Goal: Task Accomplishment & Management: Use online tool/utility

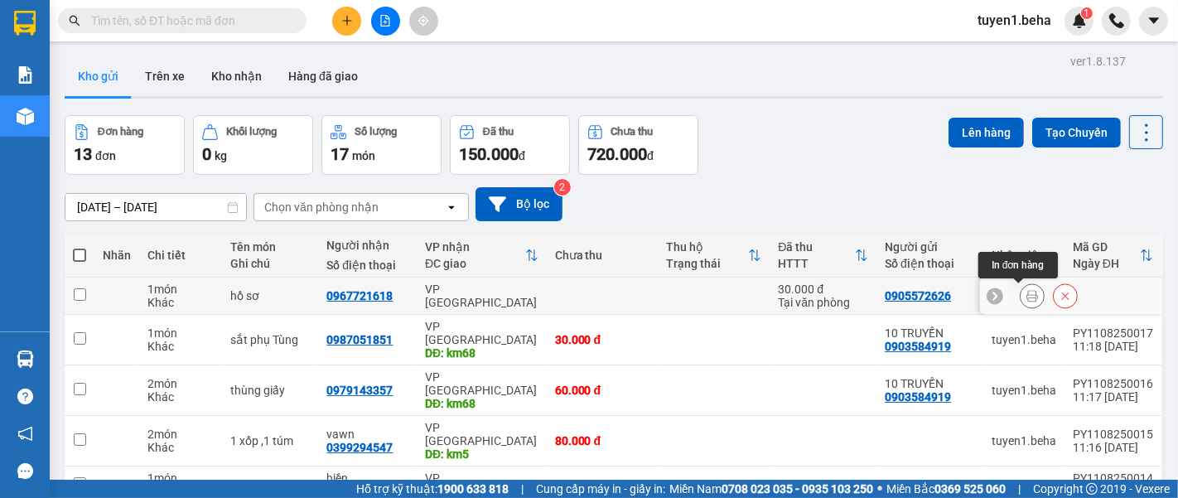
click at [1024, 292] on button at bounding box center [1032, 296] width 23 height 29
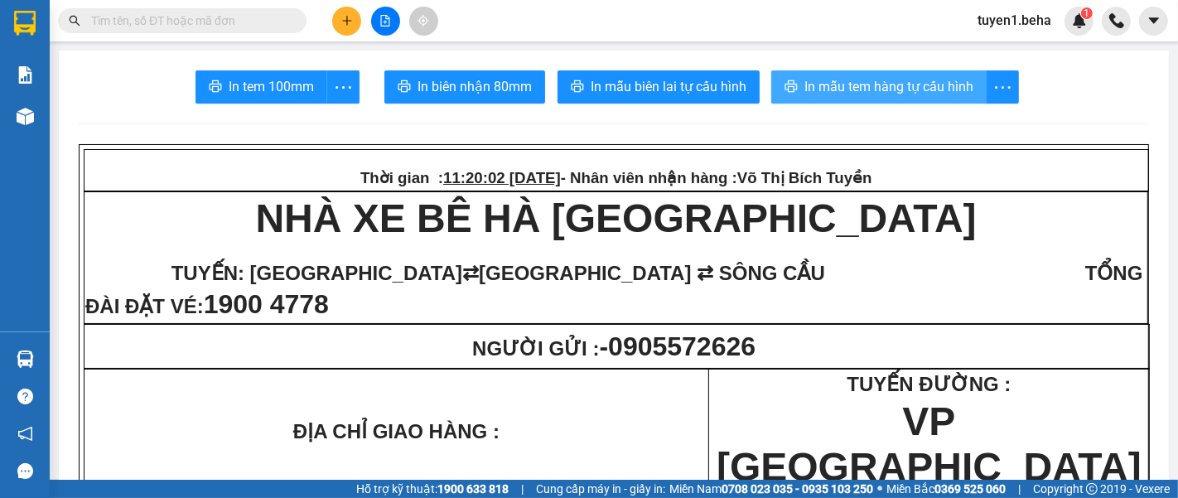
click at [947, 85] on span "In mẫu tem hàng tự cấu hình" at bounding box center [889, 86] width 169 height 21
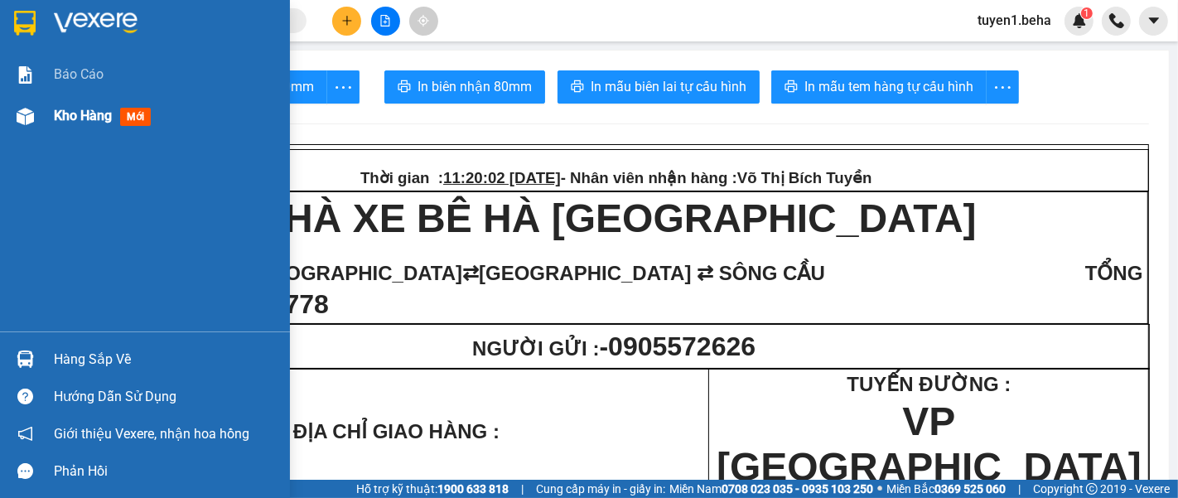
click at [112, 111] on span "Kho hàng" at bounding box center [83, 116] width 58 height 16
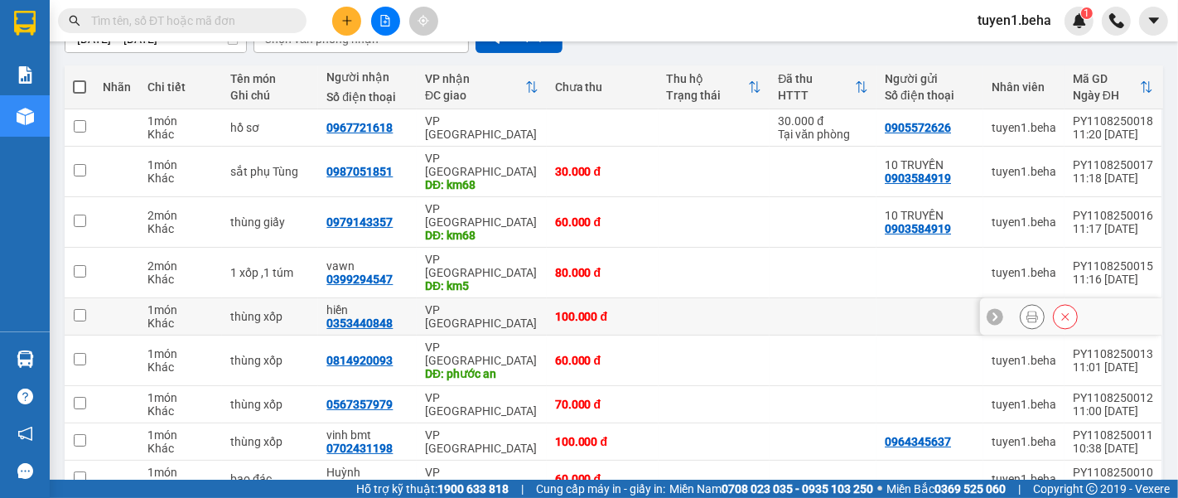
scroll to position [241, 0]
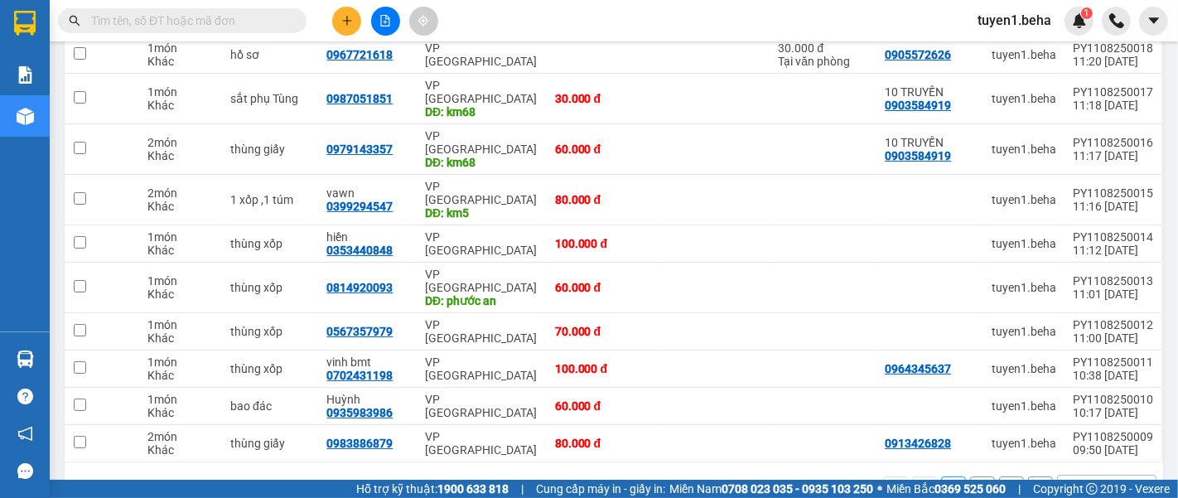
click at [1060, 476] on div "10 / trang" at bounding box center [1095, 489] width 75 height 27
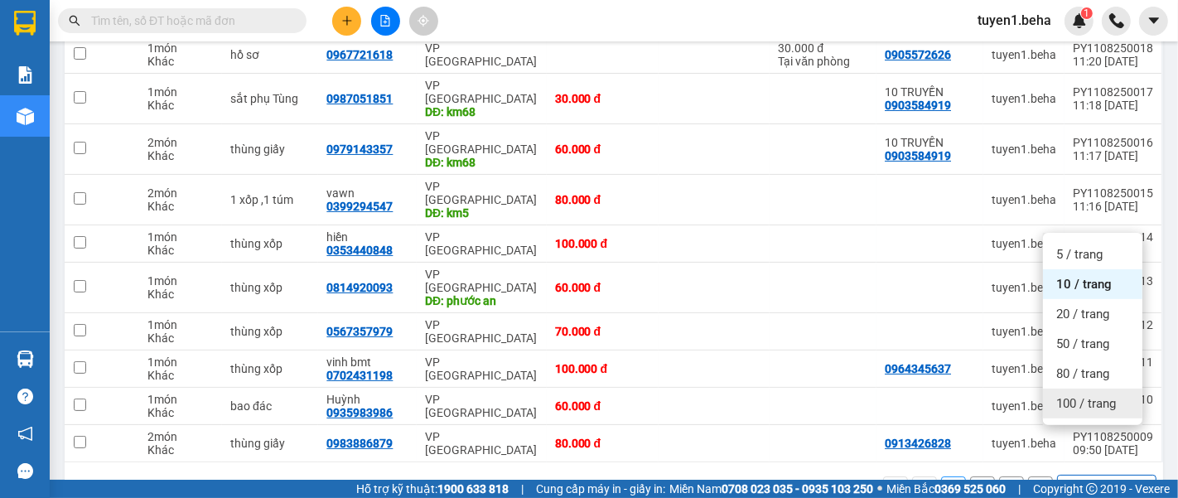
click at [1071, 413] on div "100 / trang" at bounding box center [1092, 404] width 99 height 30
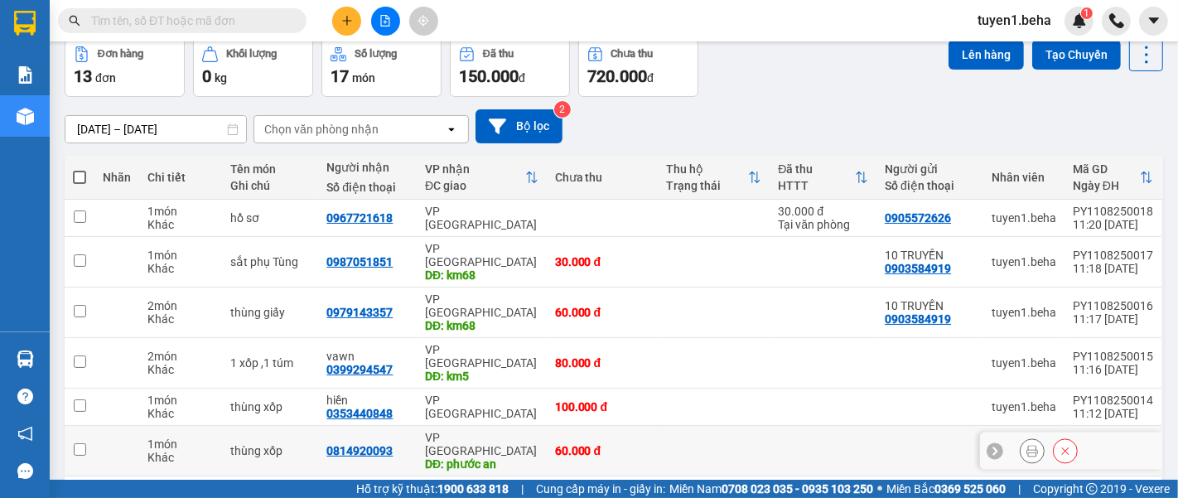
scroll to position [0, 0]
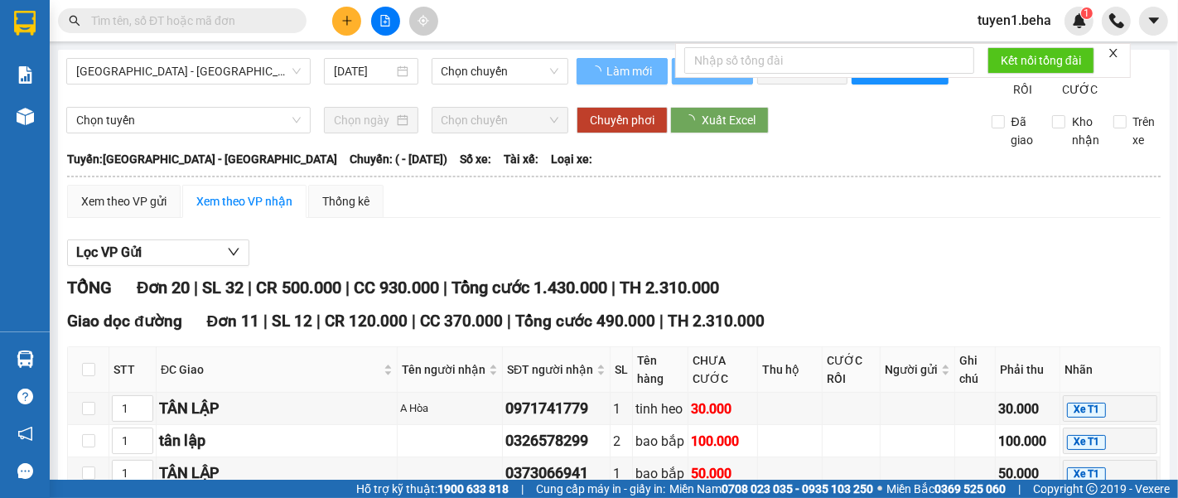
type input "[DATE]"
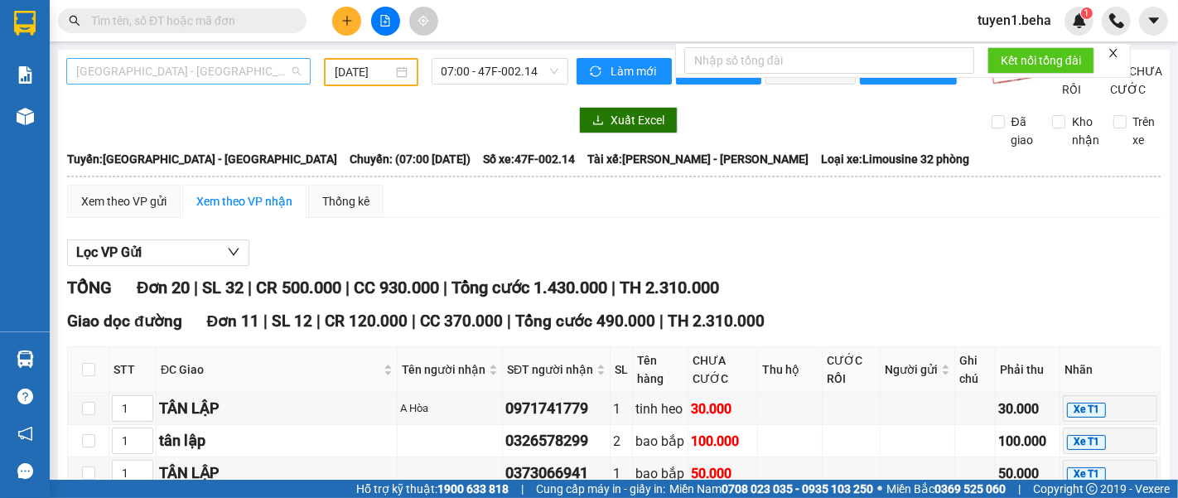
click at [184, 77] on span "[GEOGRAPHIC_DATA] - [GEOGRAPHIC_DATA]" at bounding box center [188, 71] width 225 height 25
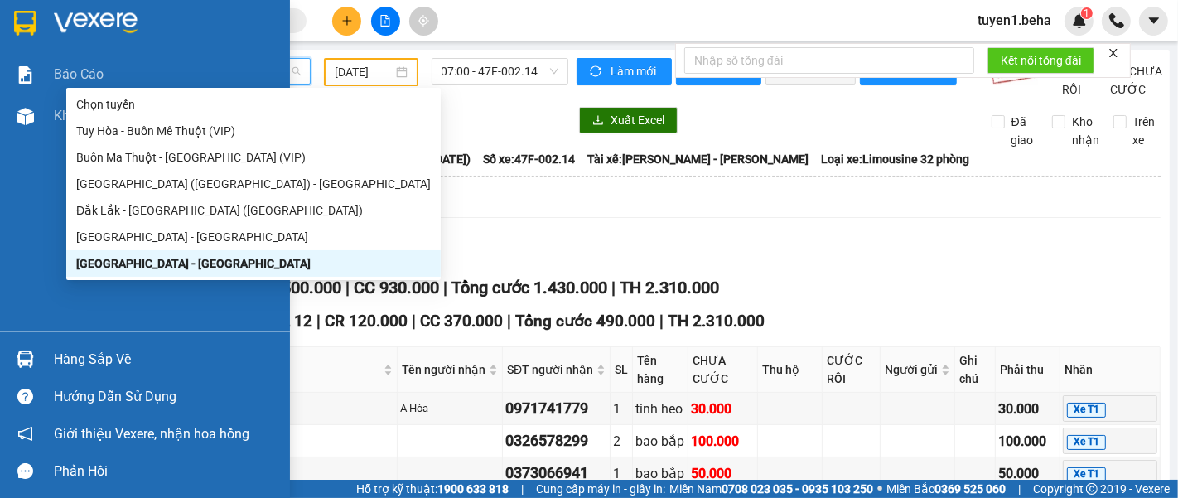
click at [33, 164] on div "Báo cáo Kho hàng mới" at bounding box center [145, 193] width 290 height 278
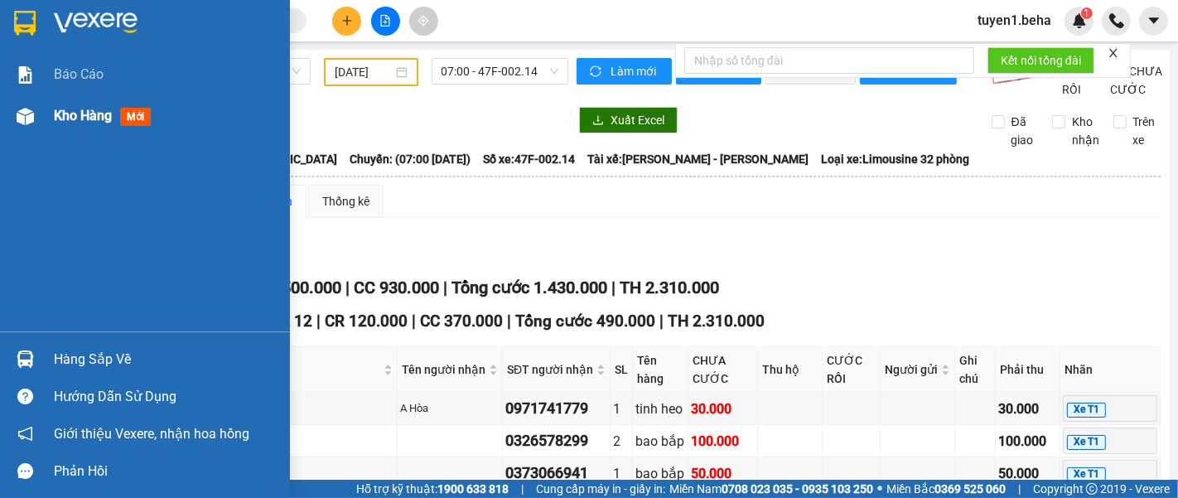
click at [75, 117] on span "Kho hàng" at bounding box center [83, 116] width 58 height 16
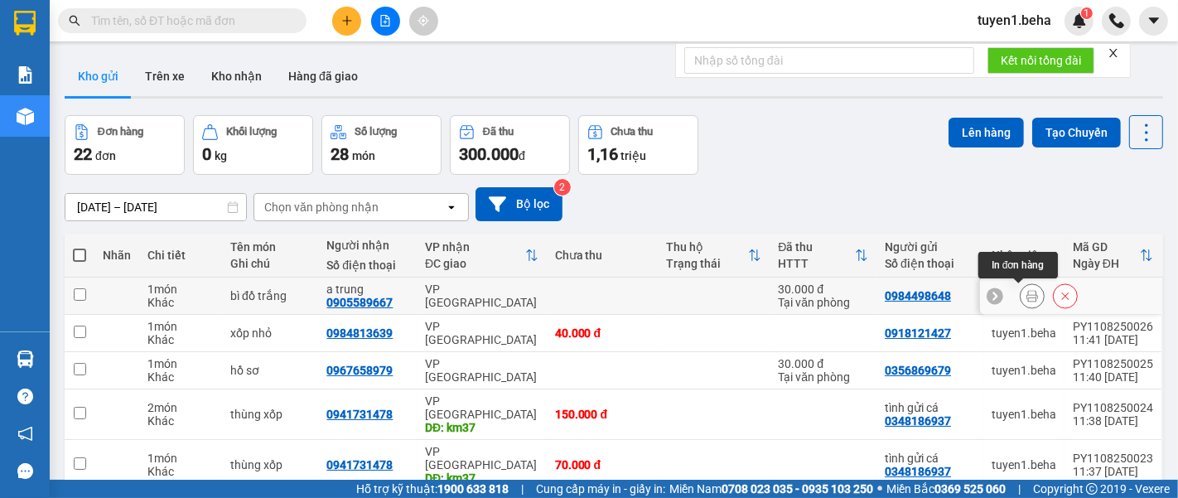
click at [1027, 293] on icon at bounding box center [1033, 296] width 12 height 12
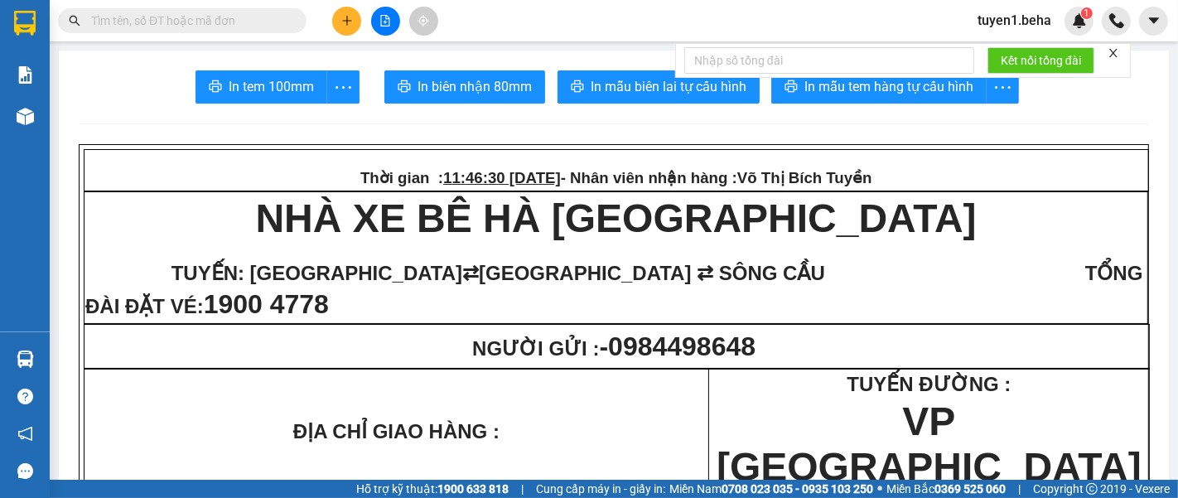
click at [1110, 52] on icon "close" at bounding box center [1114, 53] width 12 height 12
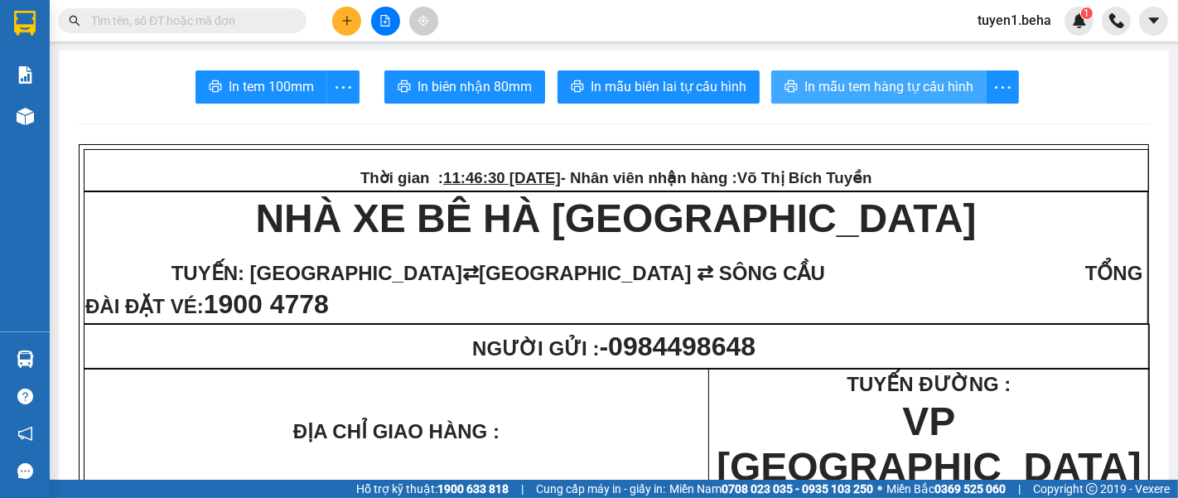
click at [907, 81] on span "In mẫu tem hàng tự cấu hình" at bounding box center [889, 86] width 169 height 21
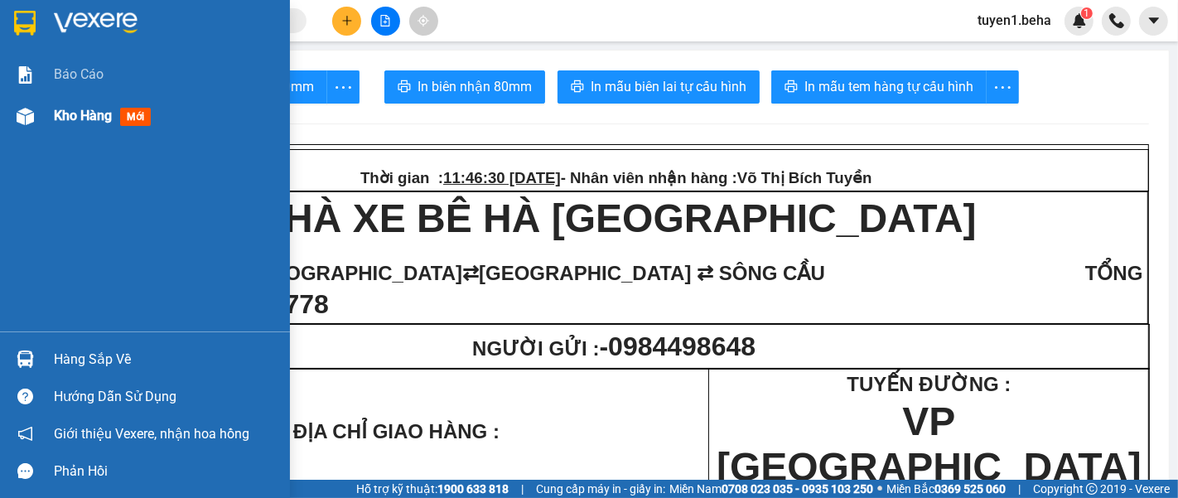
click at [94, 120] on span "Kho hàng" at bounding box center [83, 116] width 58 height 16
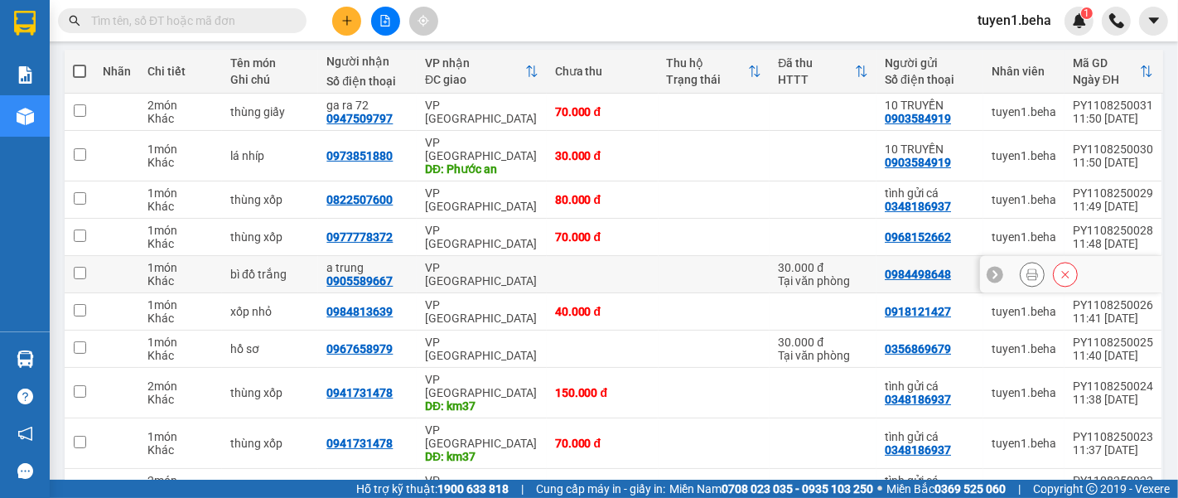
scroll to position [276, 0]
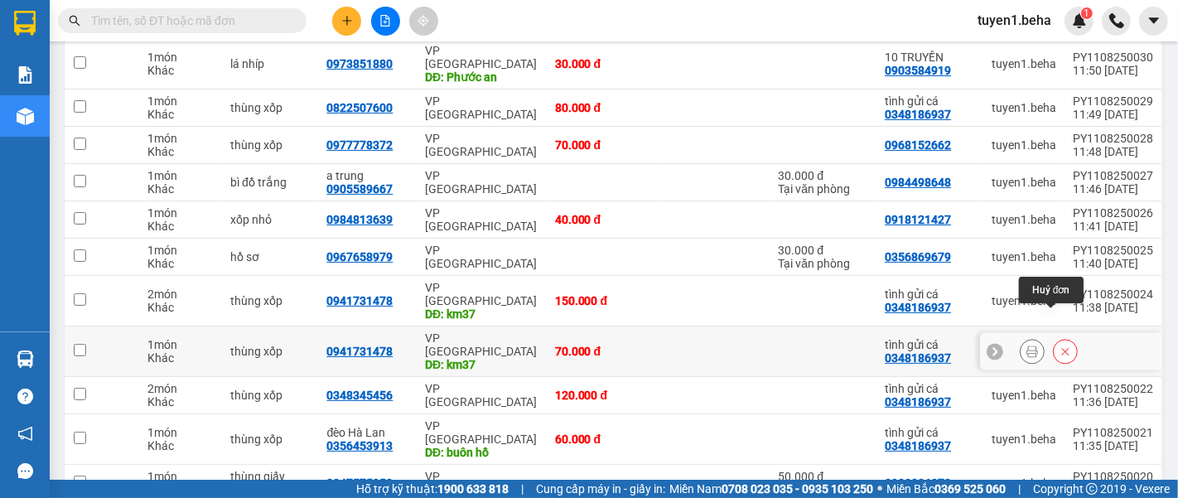
click at [1060, 346] on icon at bounding box center [1066, 352] width 12 height 12
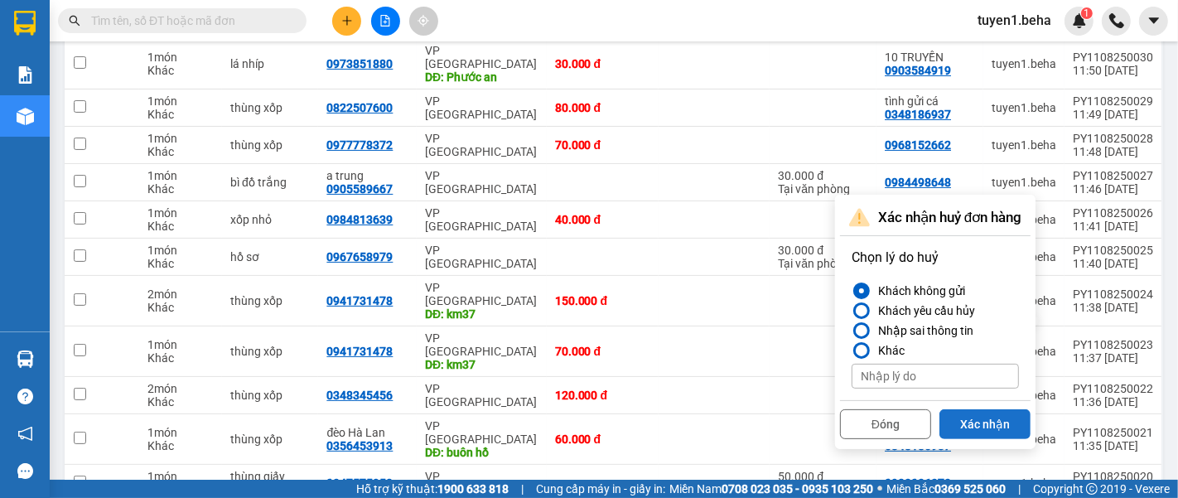
click at [975, 419] on button "Xác nhận" at bounding box center [985, 424] width 91 height 30
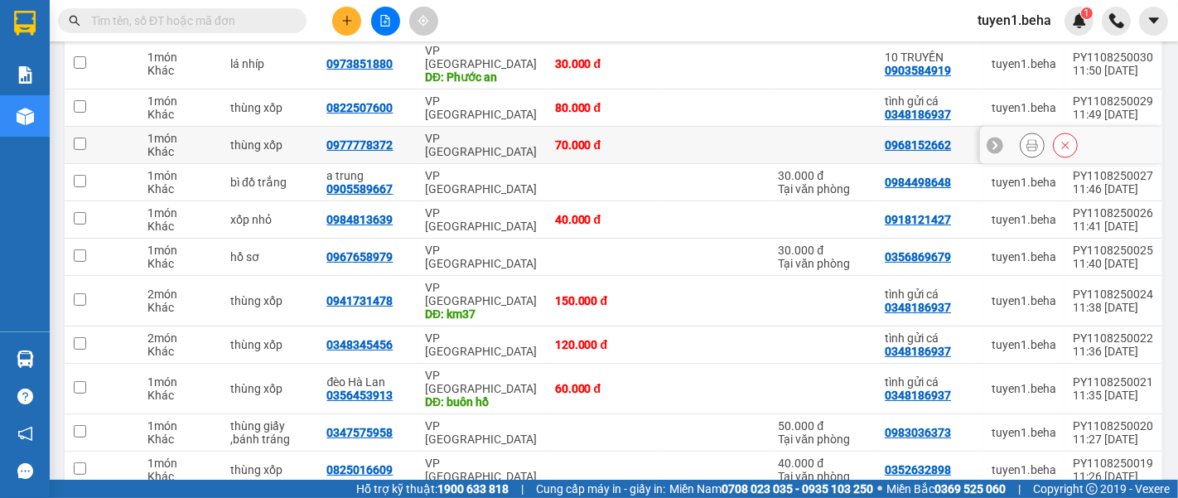
click at [1021, 133] on button at bounding box center [1032, 145] width 23 height 29
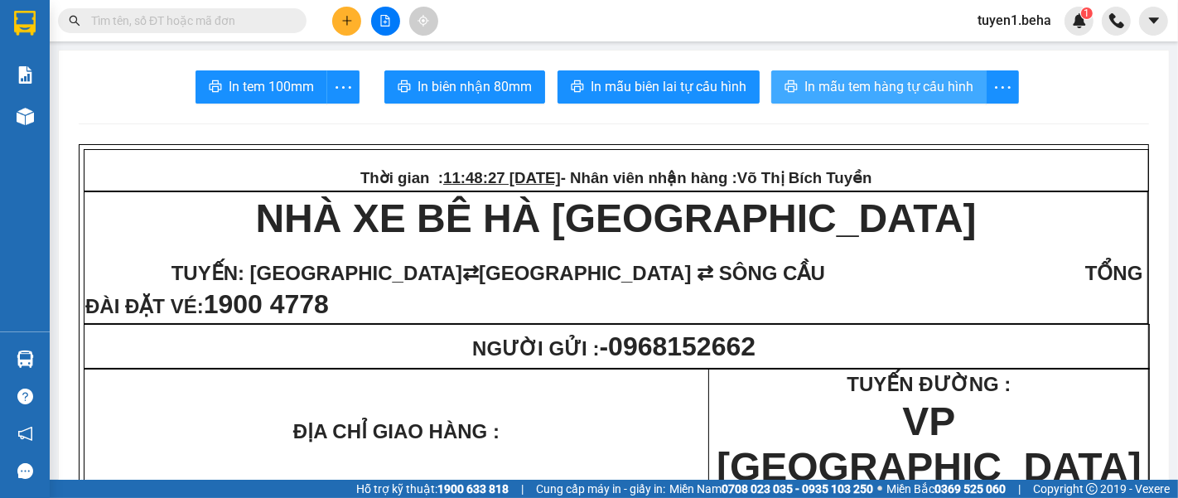
click at [864, 86] on span "In mẫu tem hàng tự cấu hình" at bounding box center [889, 86] width 169 height 21
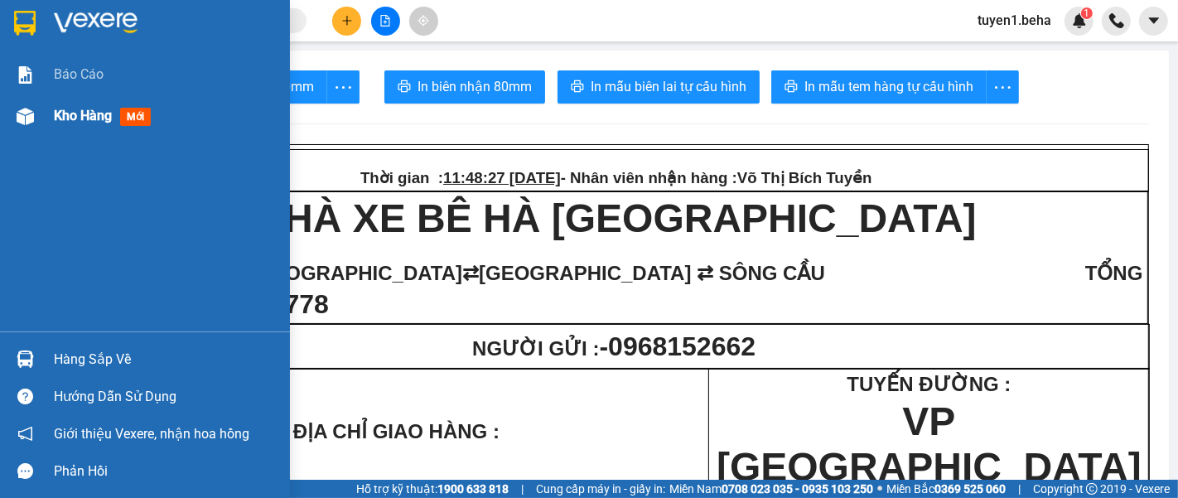
click at [87, 113] on span "Kho hàng" at bounding box center [83, 116] width 58 height 16
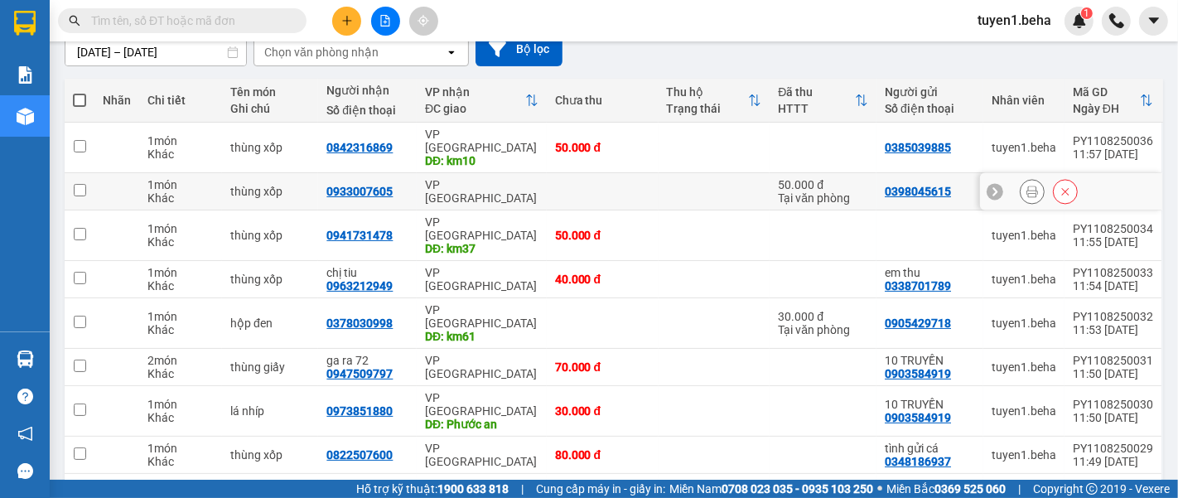
scroll to position [184, 0]
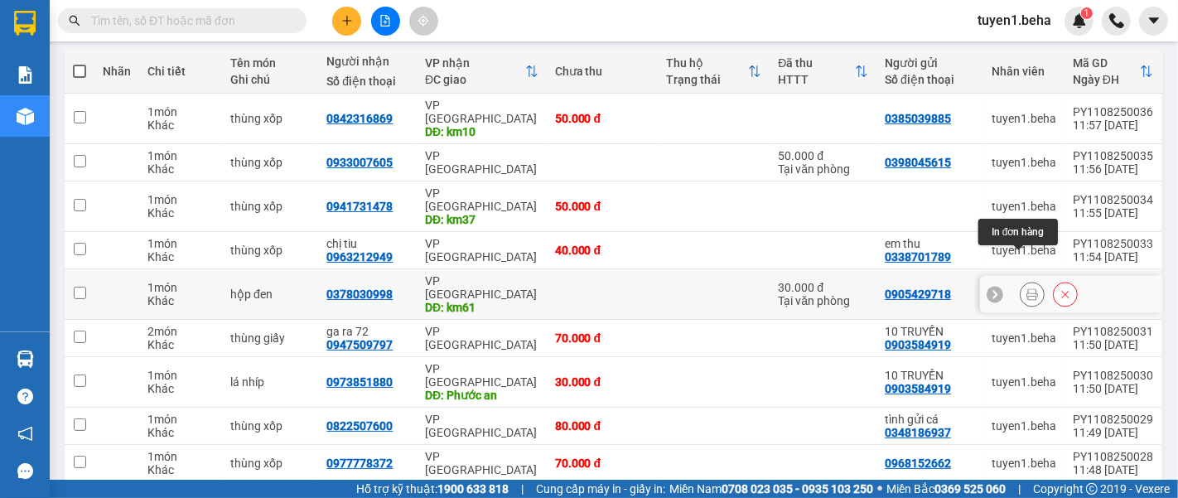
click at [1021, 280] on button at bounding box center [1032, 294] width 23 height 29
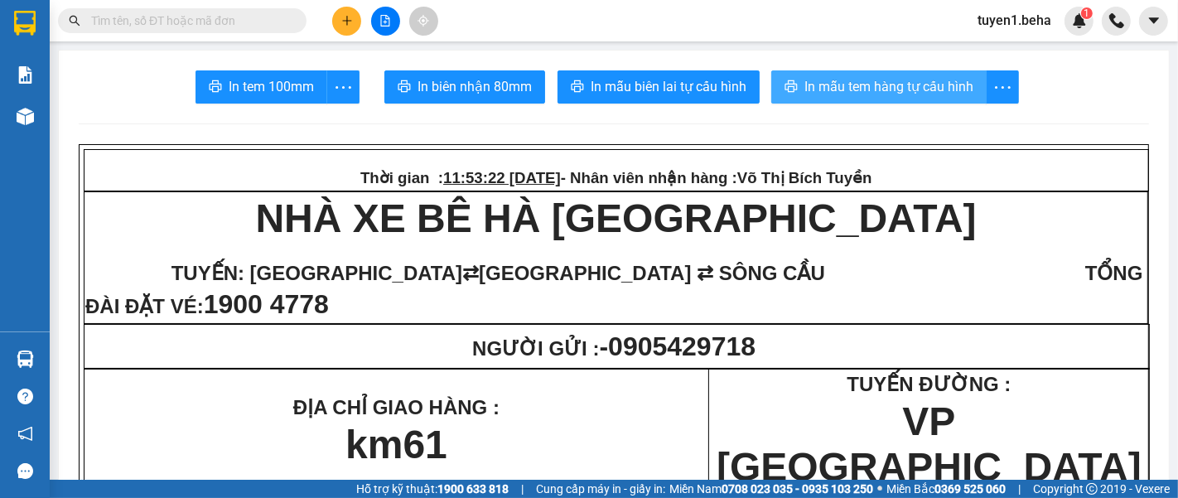
click at [887, 94] on span "In mẫu tem hàng tự cấu hình" at bounding box center [889, 86] width 169 height 21
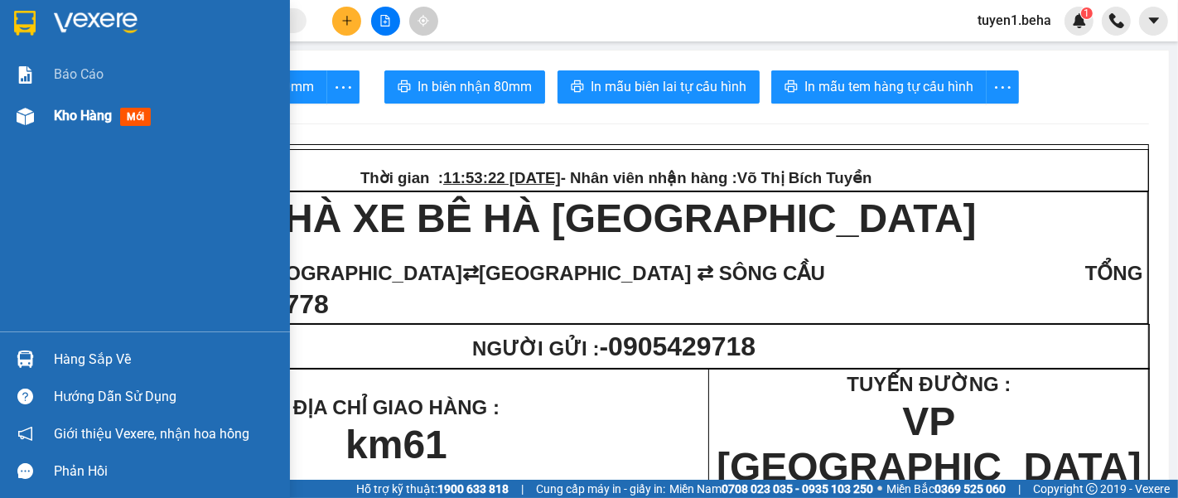
click at [85, 123] on span "Kho hàng" at bounding box center [83, 116] width 58 height 16
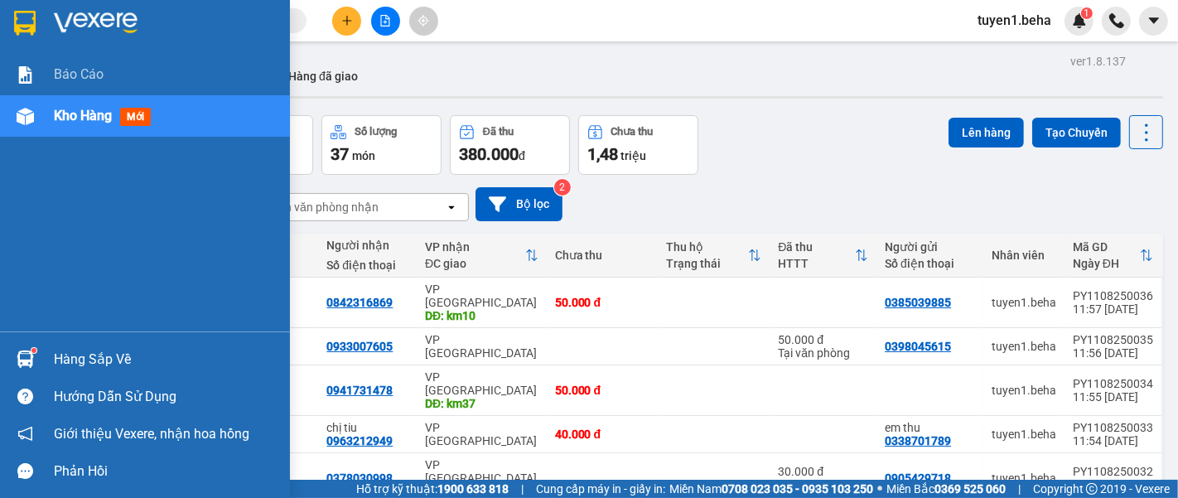
click at [34, 189] on div "Báo cáo Kho hàng mới" at bounding box center [145, 193] width 290 height 278
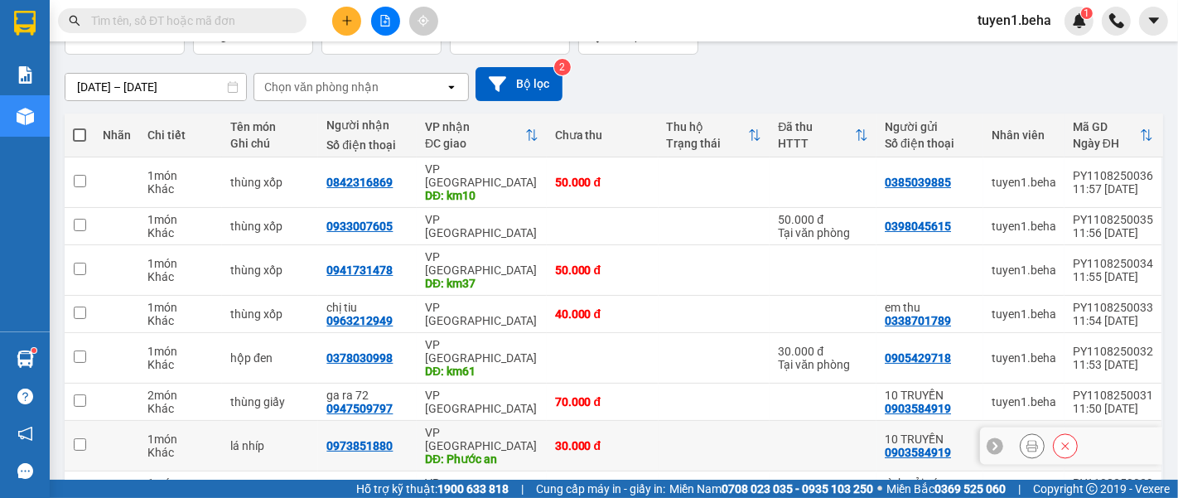
scroll to position [184, 0]
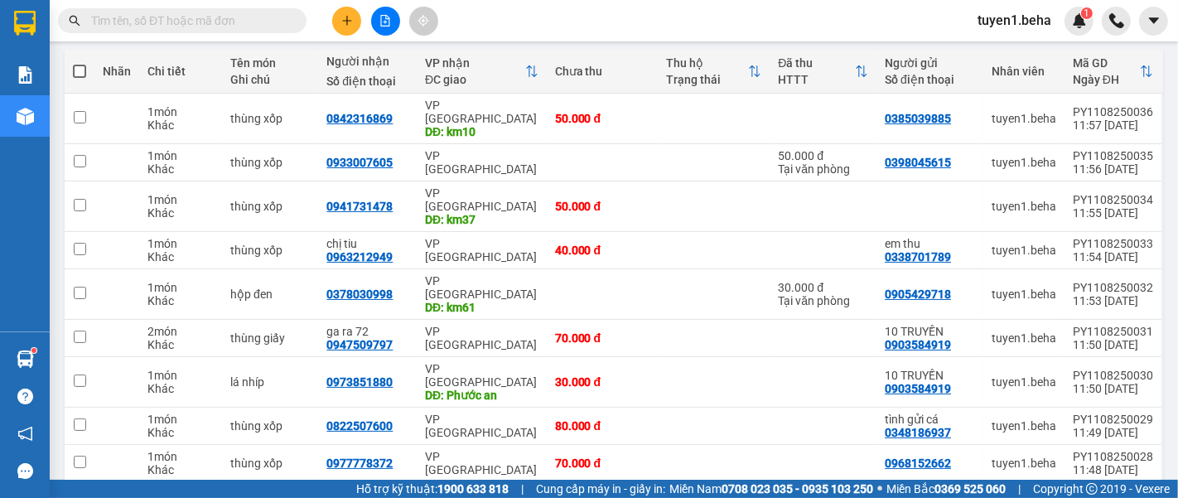
click at [83, 65] on span at bounding box center [79, 71] width 13 height 13
click at [80, 63] on input "checkbox" at bounding box center [80, 63] width 0 height 0
checkbox input "true"
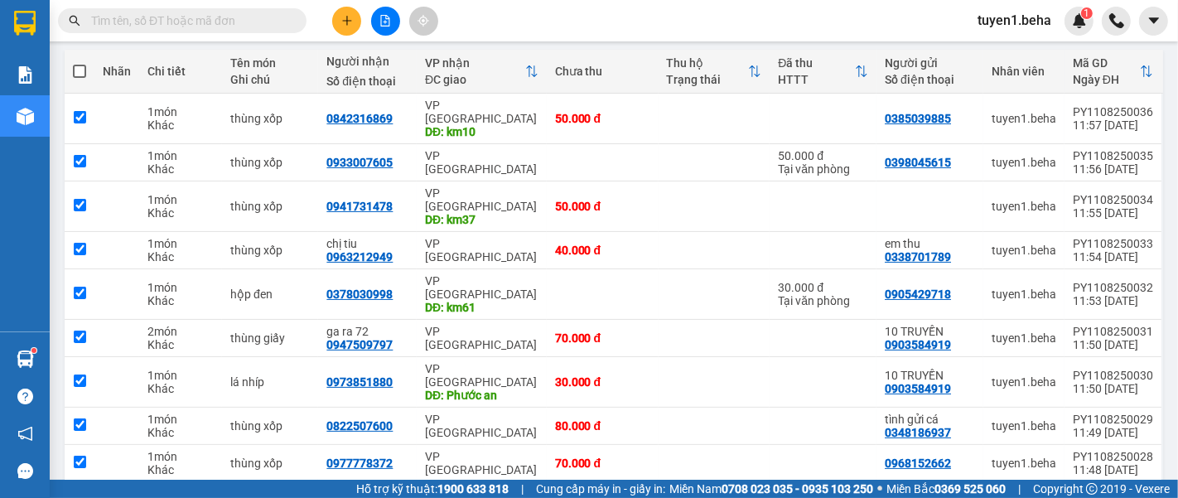
checkbox input "true"
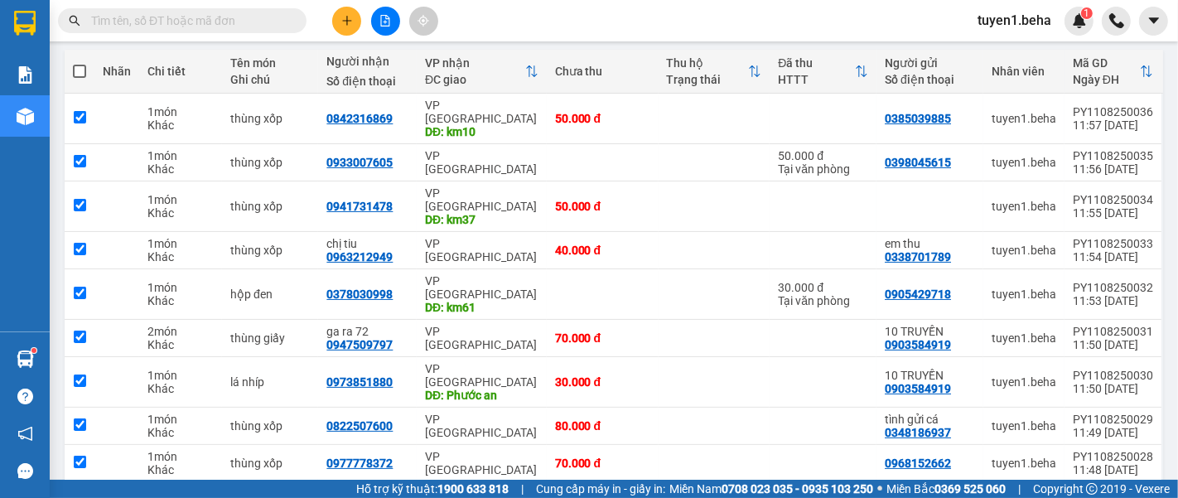
checkbox input "true"
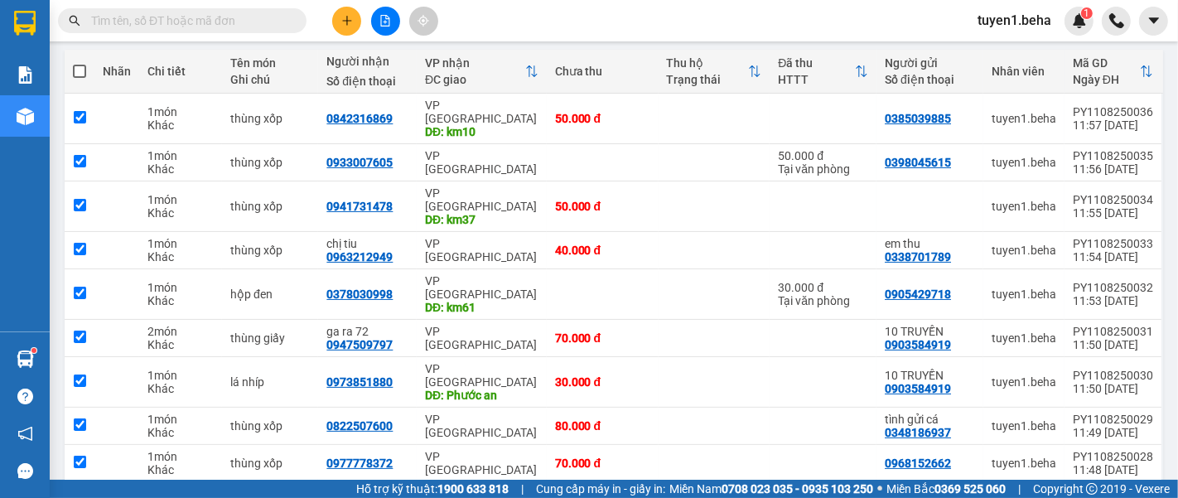
checkbox input "true"
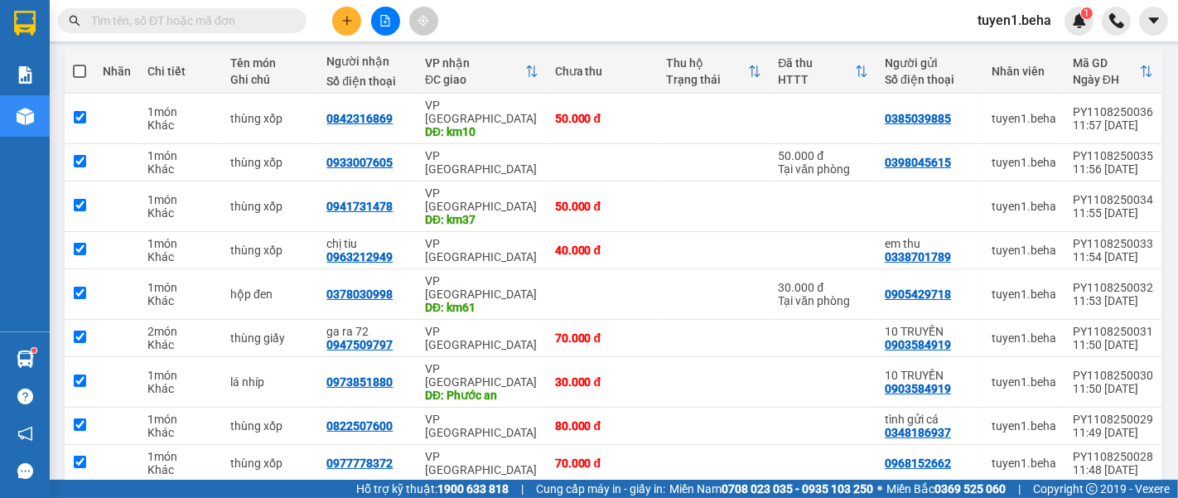
checkbox input "true"
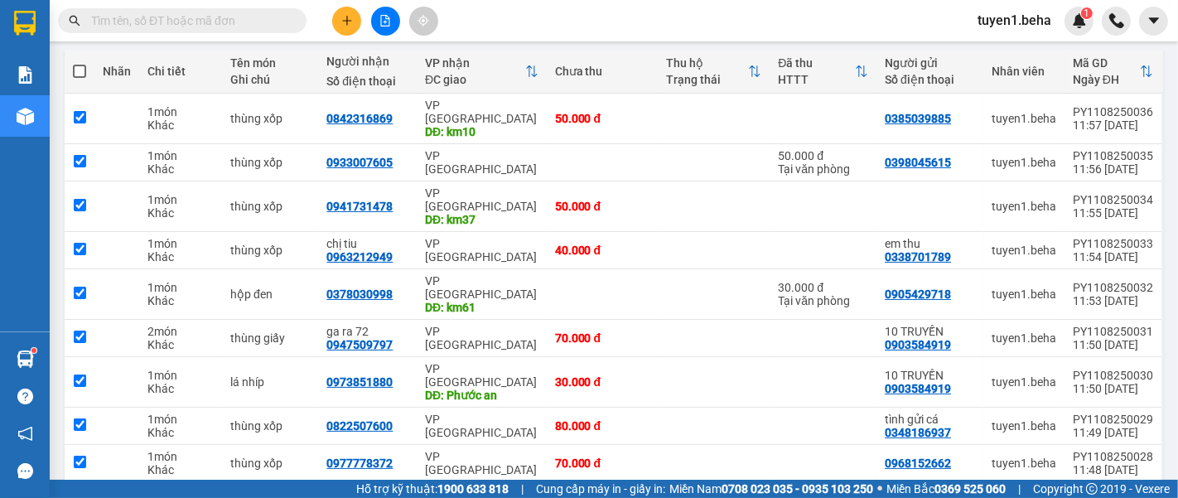
checkbox input "true"
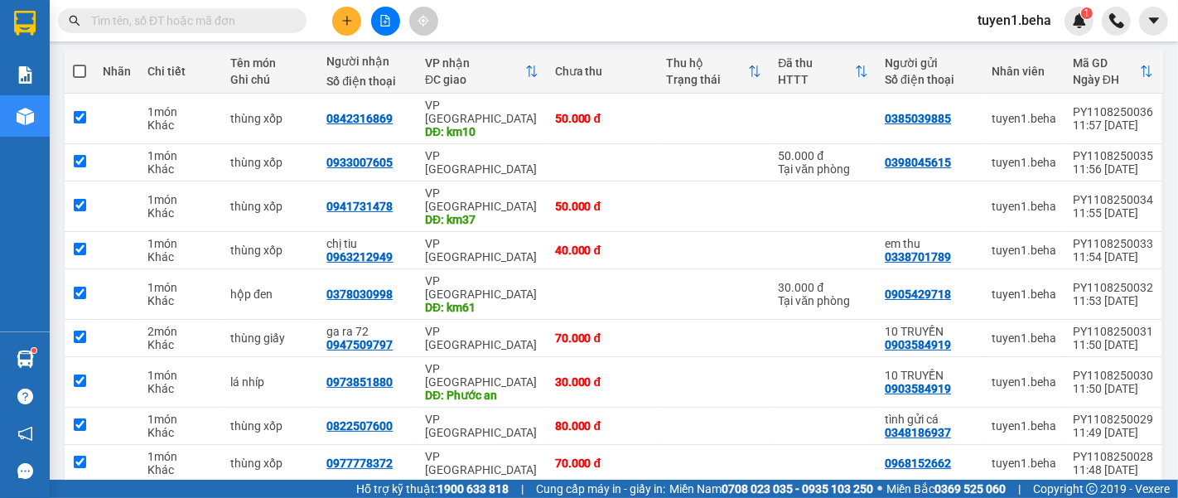
checkbox input "true"
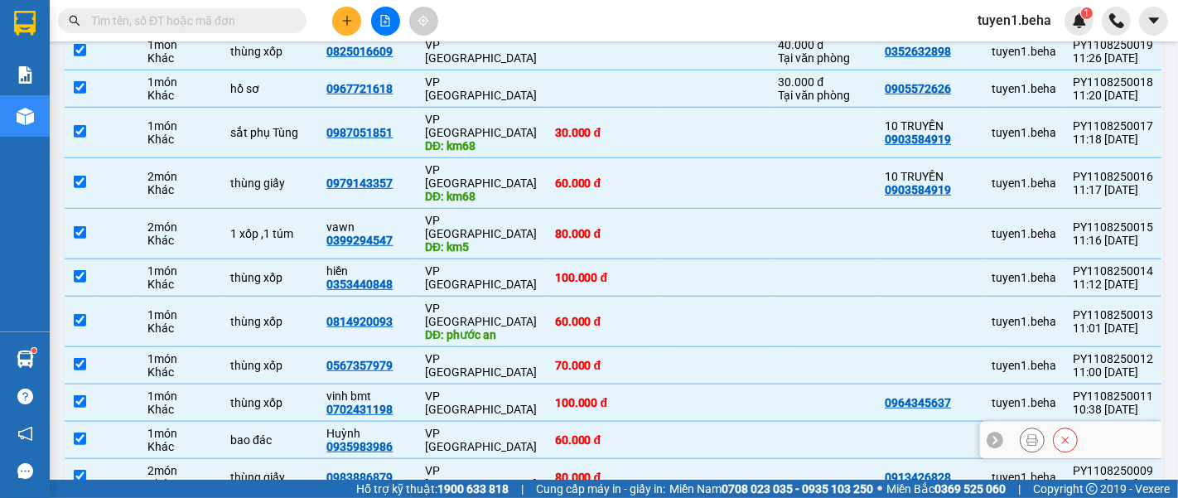
scroll to position [994, 0]
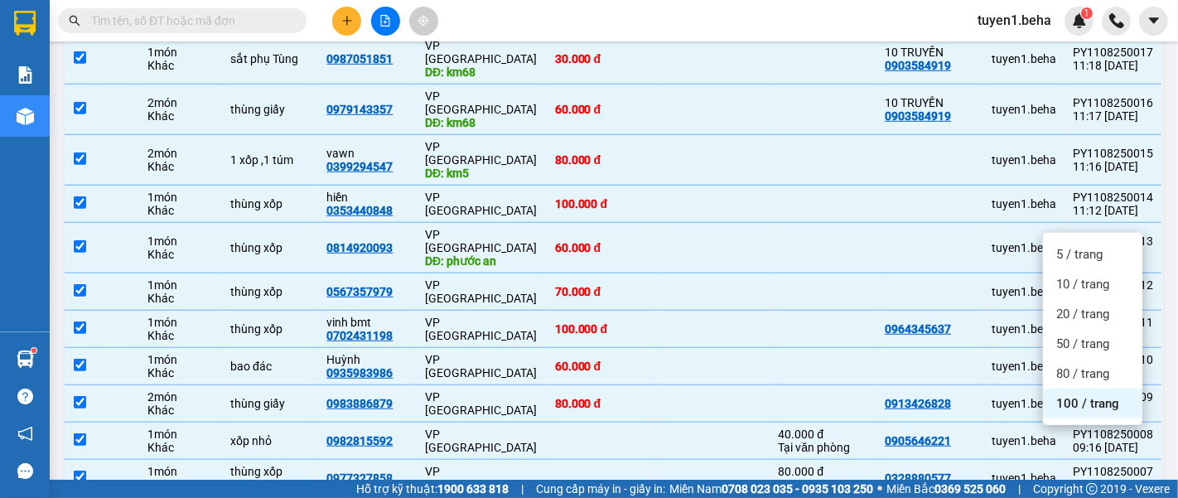
click at [1071, 399] on span "100 / trang" at bounding box center [1088, 403] width 63 height 17
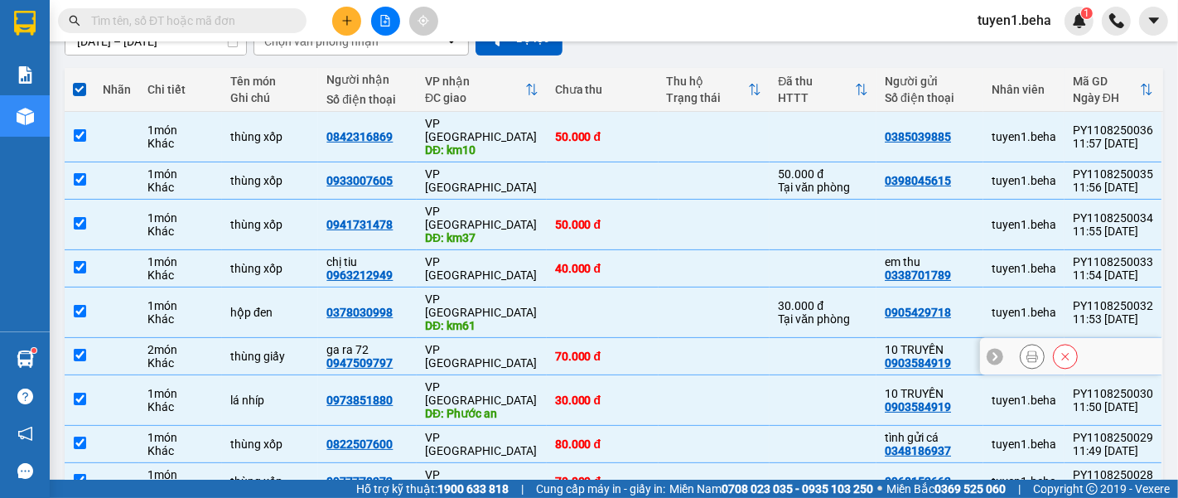
scroll to position [0, 0]
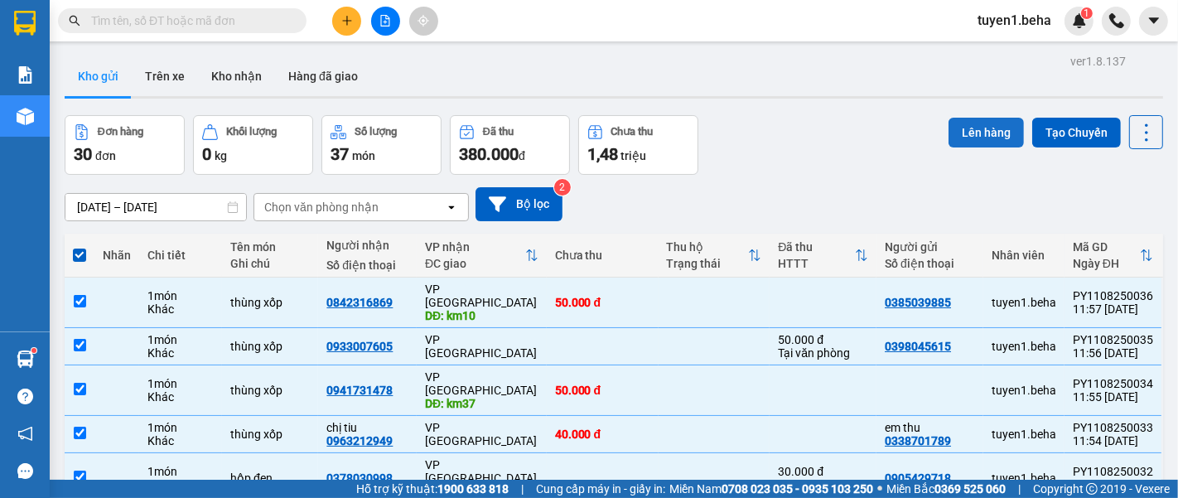
click at [984, 128] on button "Lên hàng" at bounding box center [986, 133] width 75 height 30
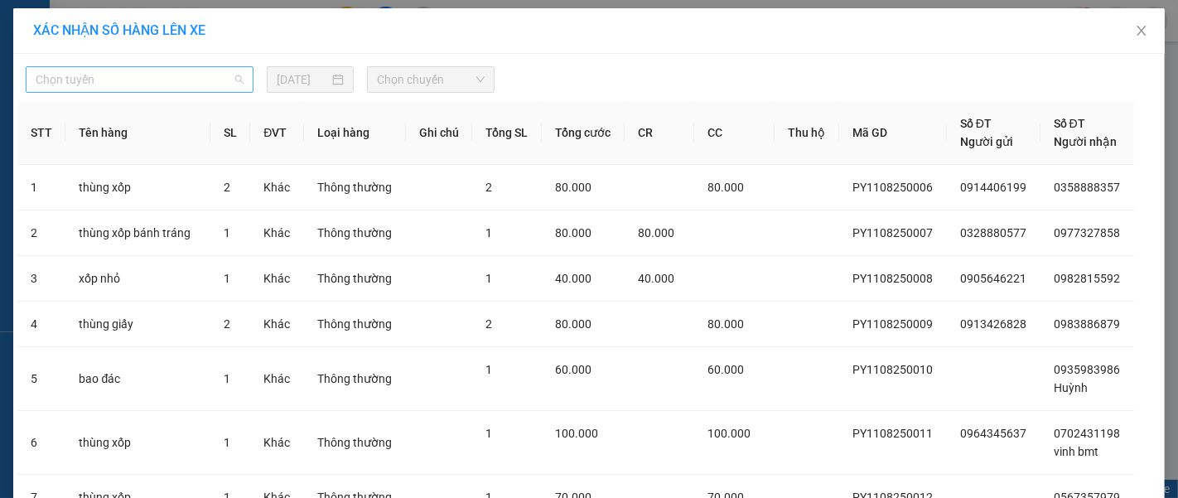
click at [169, 71] on span "Chọn tuyến" at bounding box center [140, 79] width 208 height 25
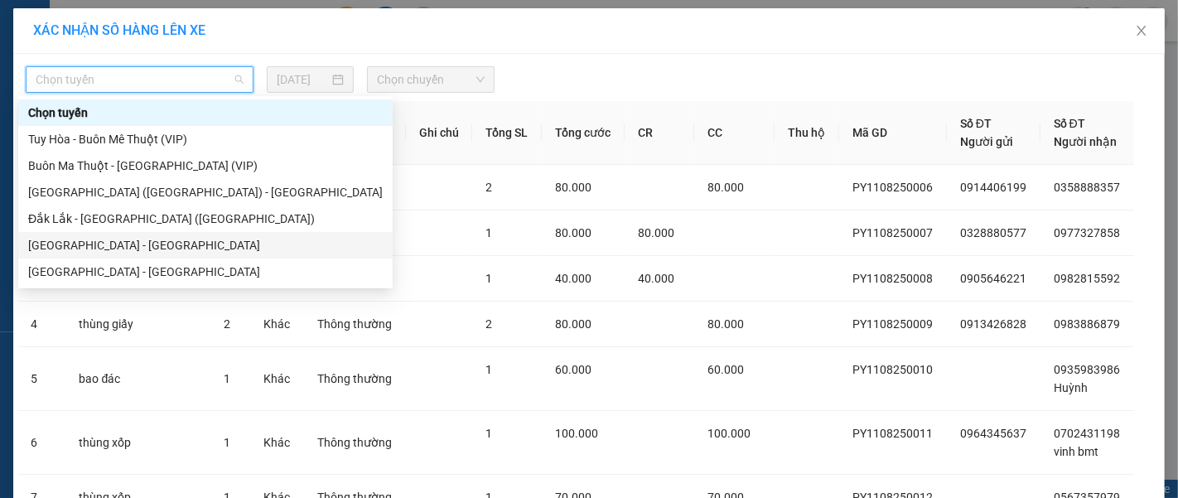
click at [71, 245] on div "[GEOGRAPHIC_DATA] - [GEOGRAPHIC_DATA]" at bounding box center [205, 245] width 355 height 18
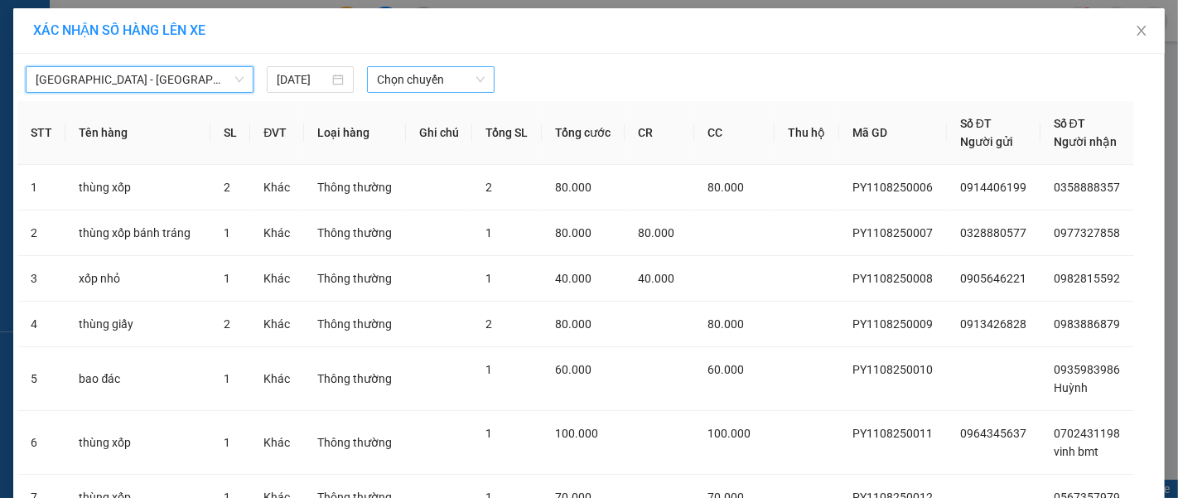
click at [428, 75] on span "Chọn chuyến" at bounding box center [431, 79] width 108 height 25
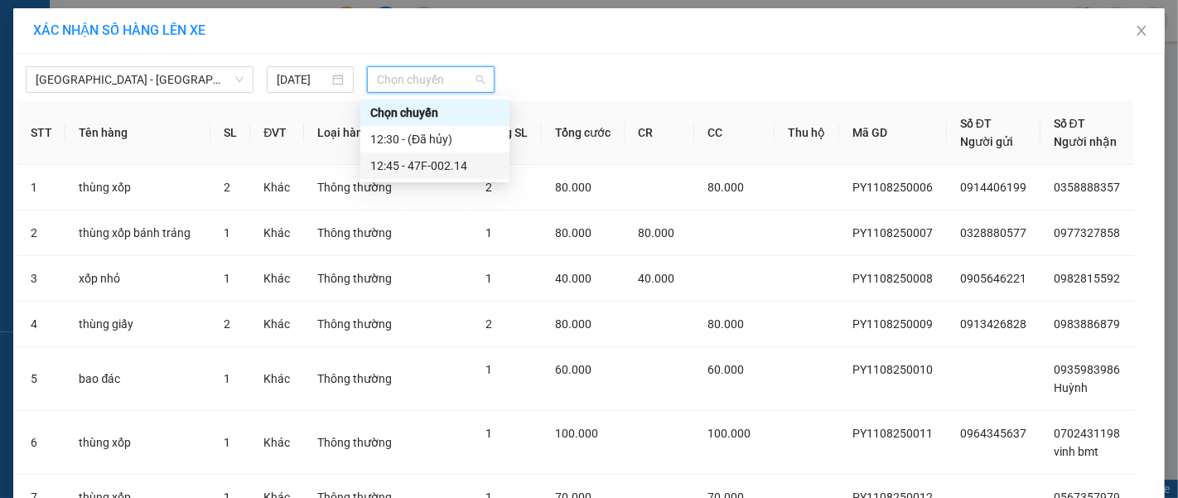
click at [447, 164] on div "12:45 - 47F-002.14" at bounding box center [434, 166] width 129 height 18
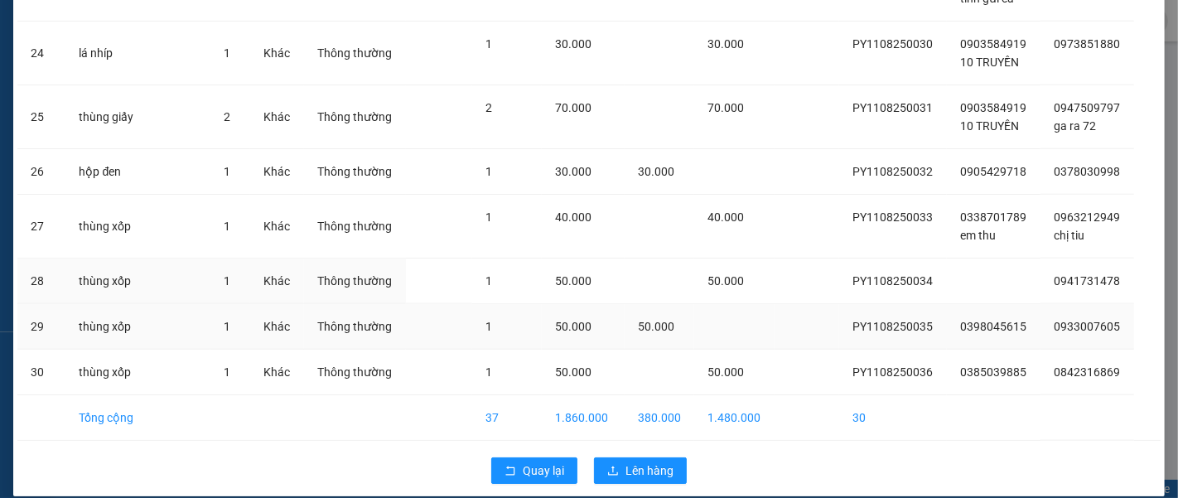
scroll to position [1425, 0]
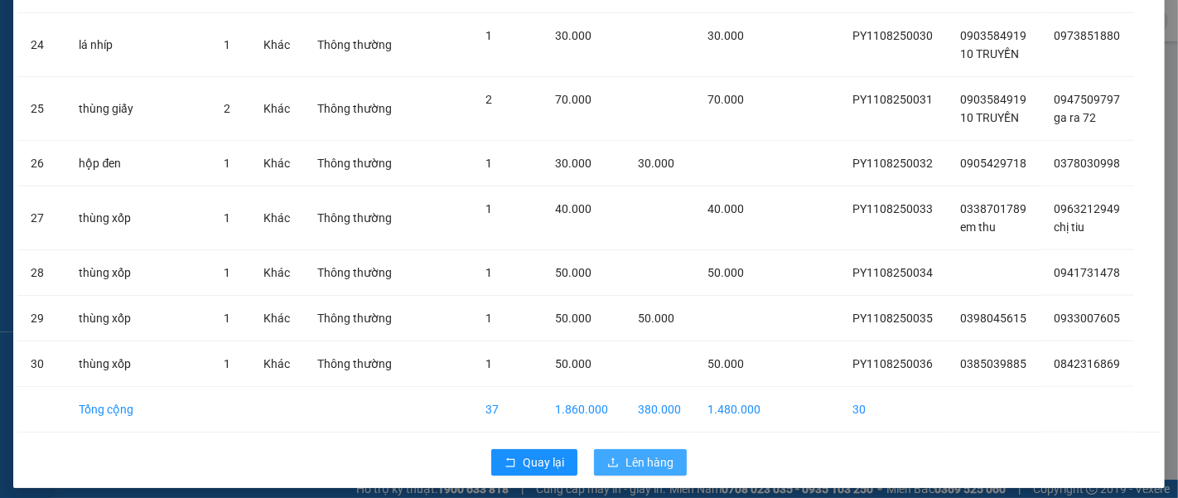
click at [629, 453] on span "Lên hàng" at bounding box center [650, 462] width 48 height 18
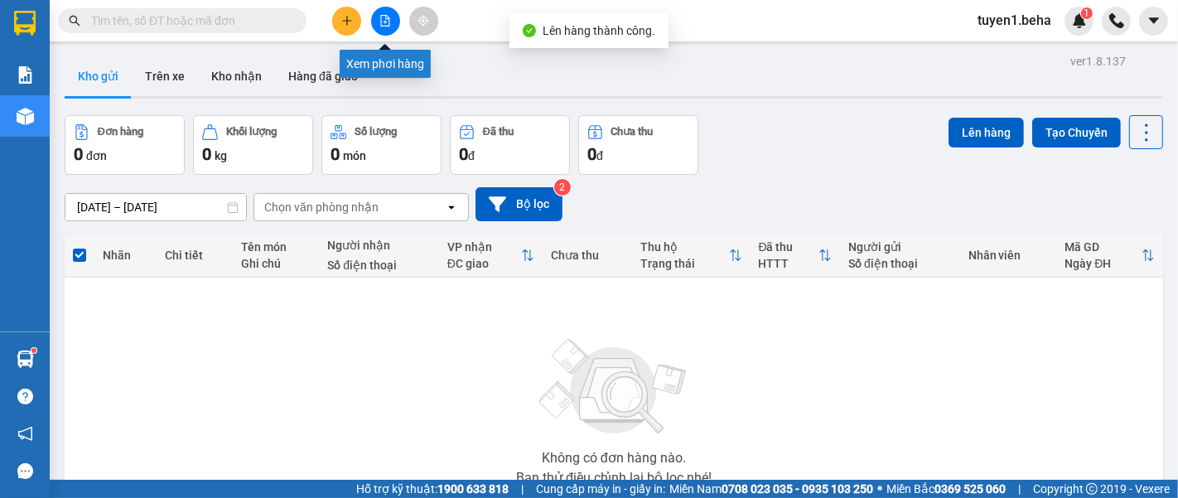
drag, startPoint x: 390, startPoint y: 22, endPoint x: 384, endPoint y: 41, distance: 20.7
click at [390, 22] on icon "file-add" at bounding box center [386, 21] width 12 height 12
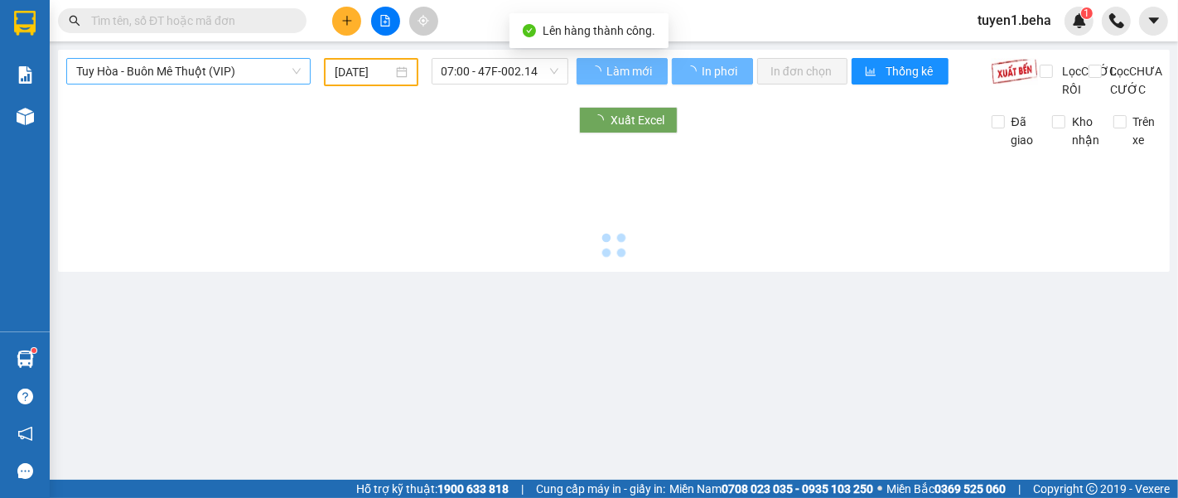
type input "[DATE]"
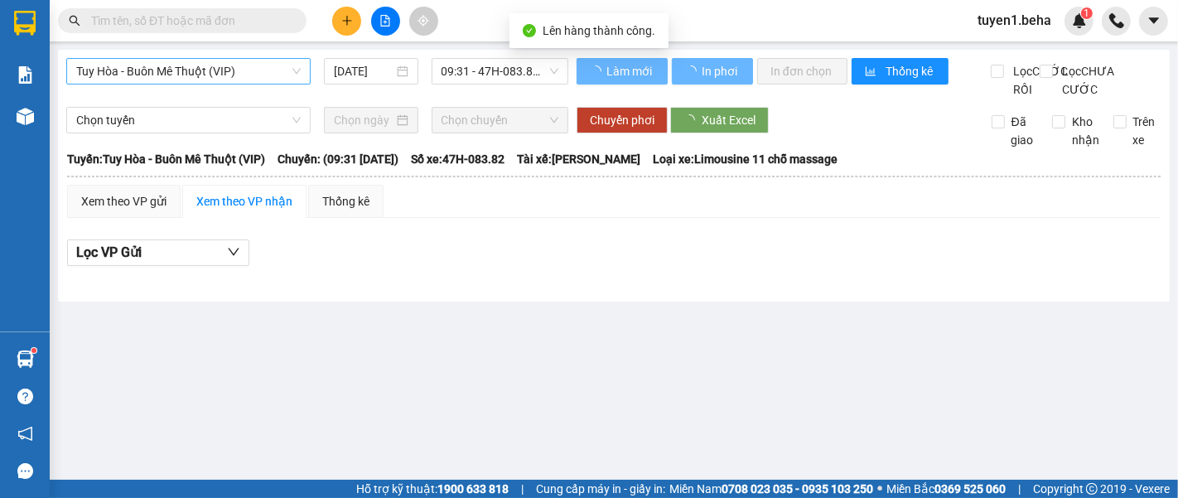
click at [172, 81] on span "Tuy Hòa - Buôn Mê Thuột (VIP)" at bounding box center [188, 71] width 225 height 25
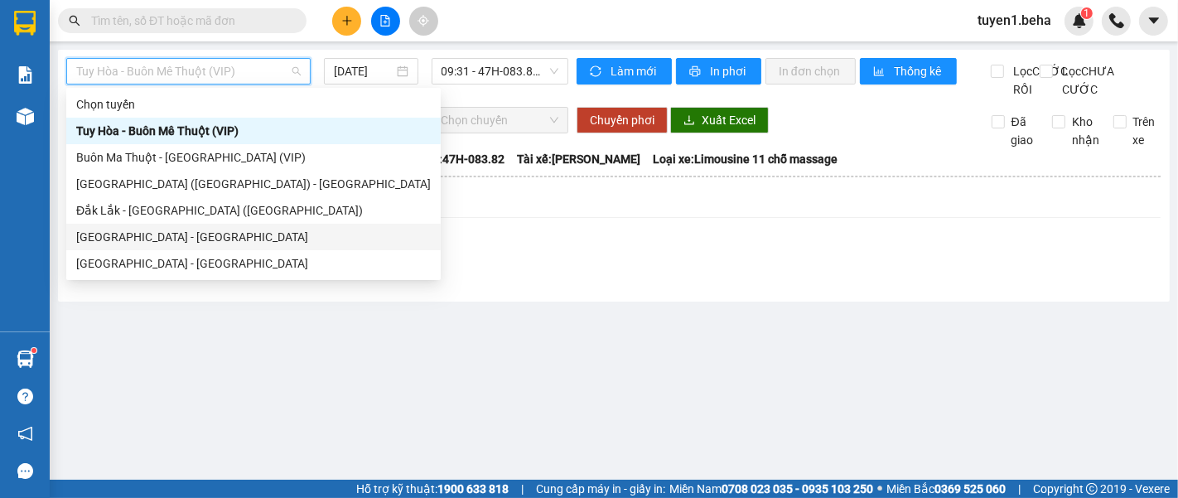
click at [137, 239] on div "[GEOGRAPHIC_DATA] - [GEOGRAPHIC_DATA]" at bounding box center [253, 237] width 355 height 18
type input "[DATE]"
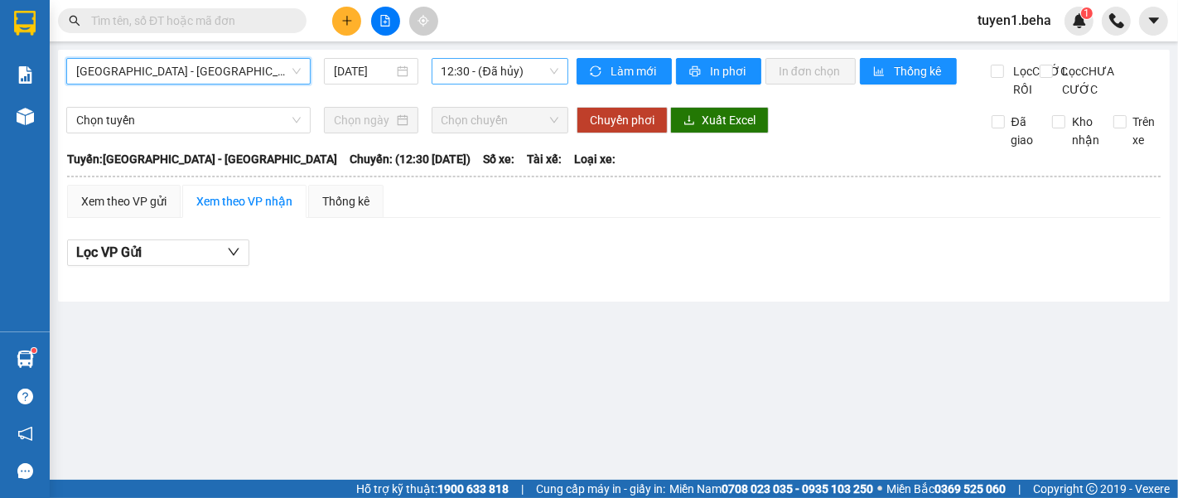
click at [511, 81] on span "12:30 - (Đã hủy)" at bounding box center [500, 71] width 117 height 25
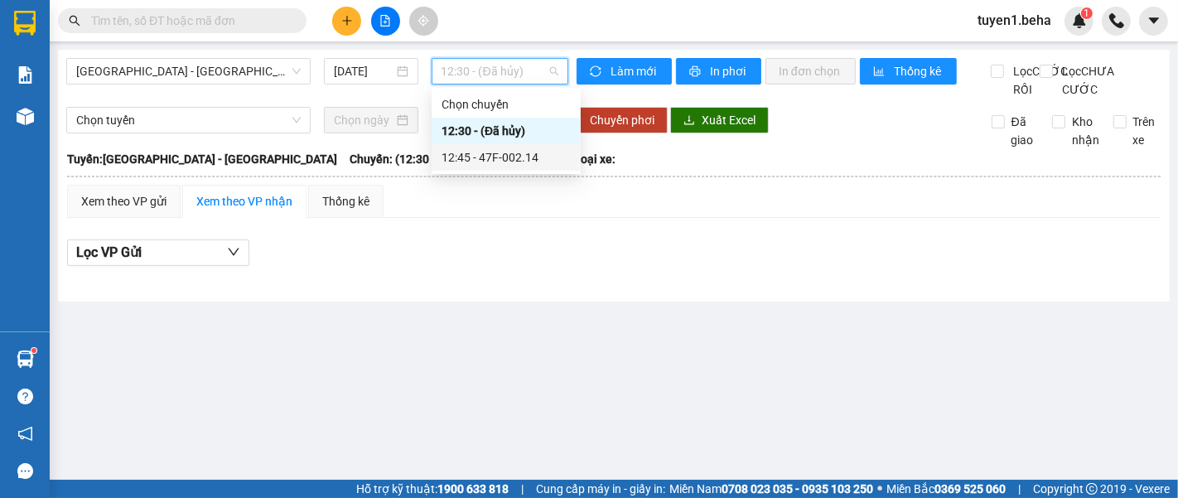
click at [507, 155] on div "12:45 - 47F-002.14" at bounding box center [506, 157] width 129 height 18
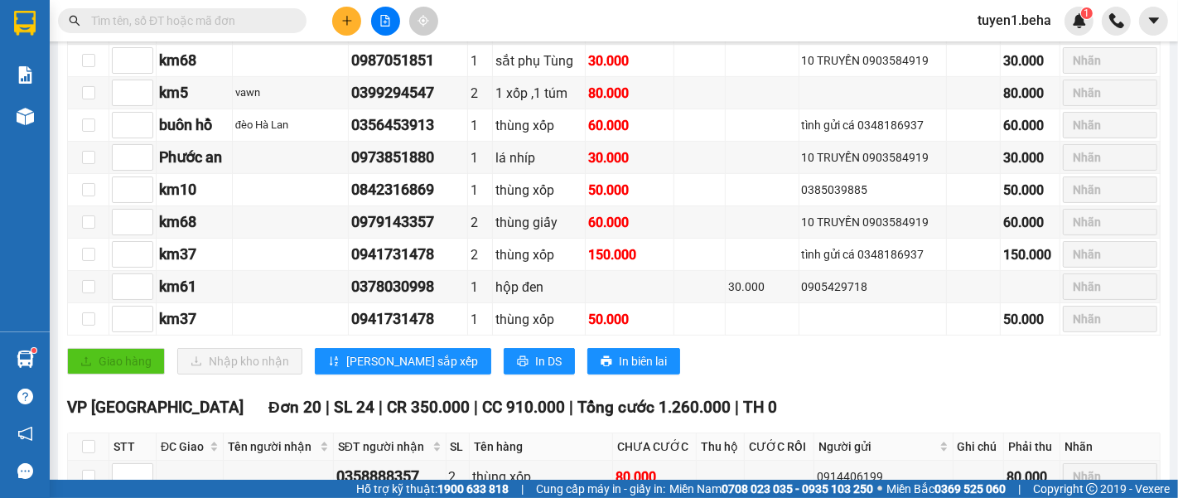
scroll to position [276, 0]
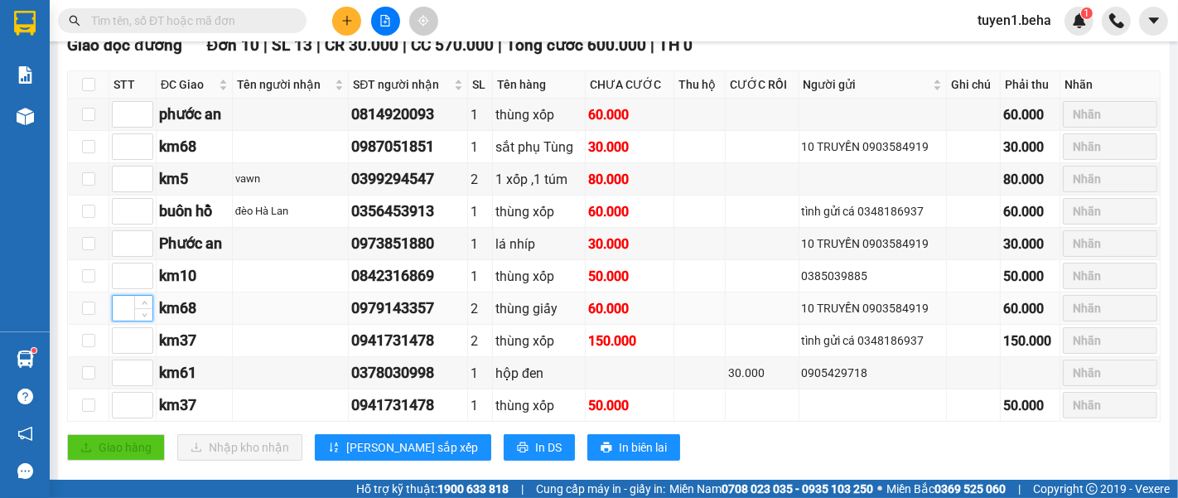
click at [121, 321] on input at bounding box center [133, 308] width 40 height 25
type input "1"
click at [122, 159] on input at bounding box center [133, 146] width 40 height 25
type input "1"
click at [115, 385] on input at bounding box center [133, 372] width 40 height 25
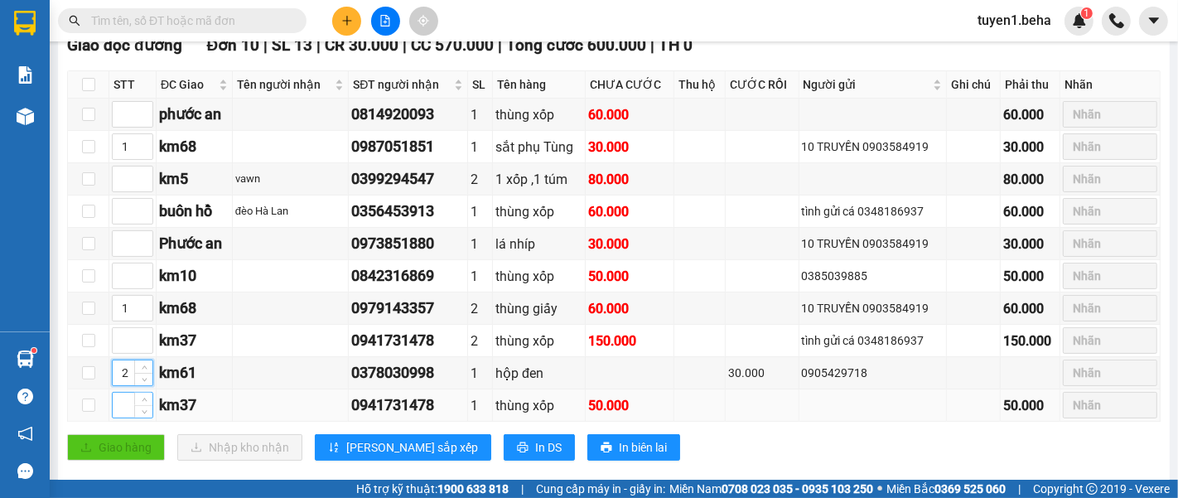
type input "2"
click at [120, 418] on input at bounding box center [133, 405] width 40 height 25
type input "3"
click at [129, 353] on input at bounding box center [133, 340] width 40 height 25
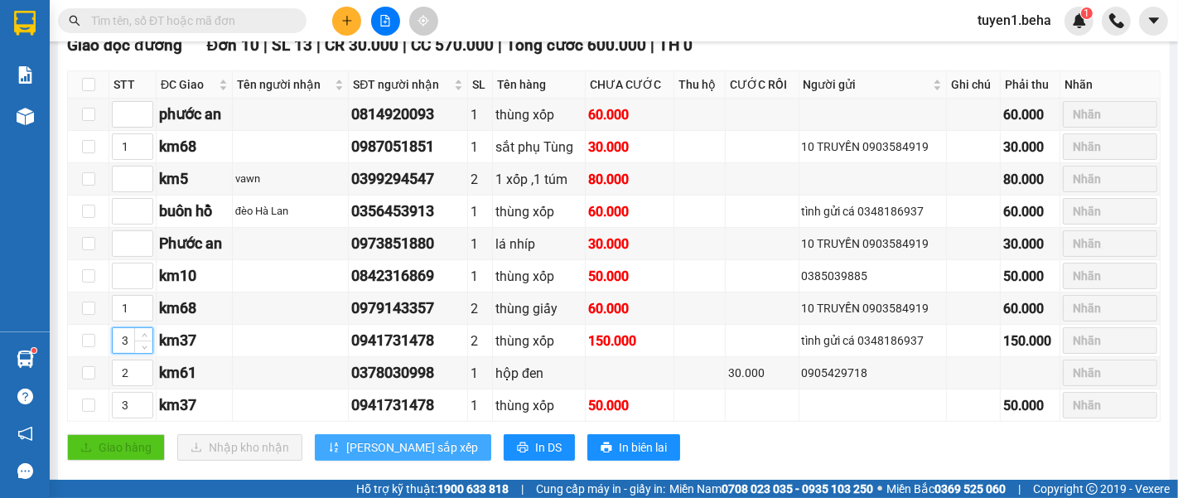
type input "3"
drag, startPoint x: 384, startPoint y: 451, endPoint x: 381, endPoint y: 441, distance: 10.2
click at [382, 448] on span "[PERSON_NAME] sắp xếp" at bounding box center [412, 447] width 132 height 18
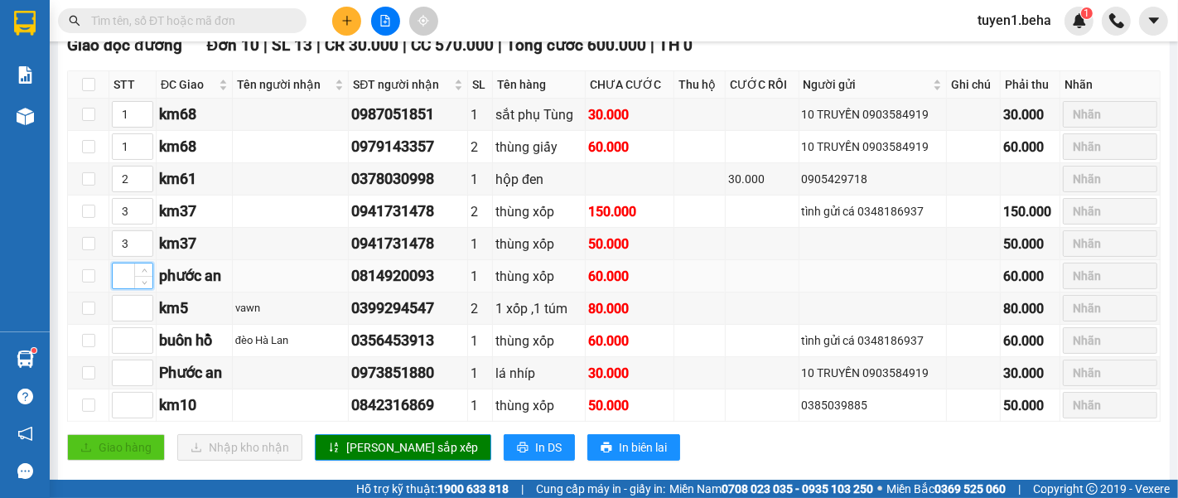
click at [123, 288] on input at bounding box center [133, 276] width 40 height 25
type input "4"
drag, startPoint x: 120, startPoint y: 380, endPoint x: 119, endPoint y: 370, distance: 9.2
click at [119, 380] on input at bounding box center [133, 372] width 40 height 25
type input "4"
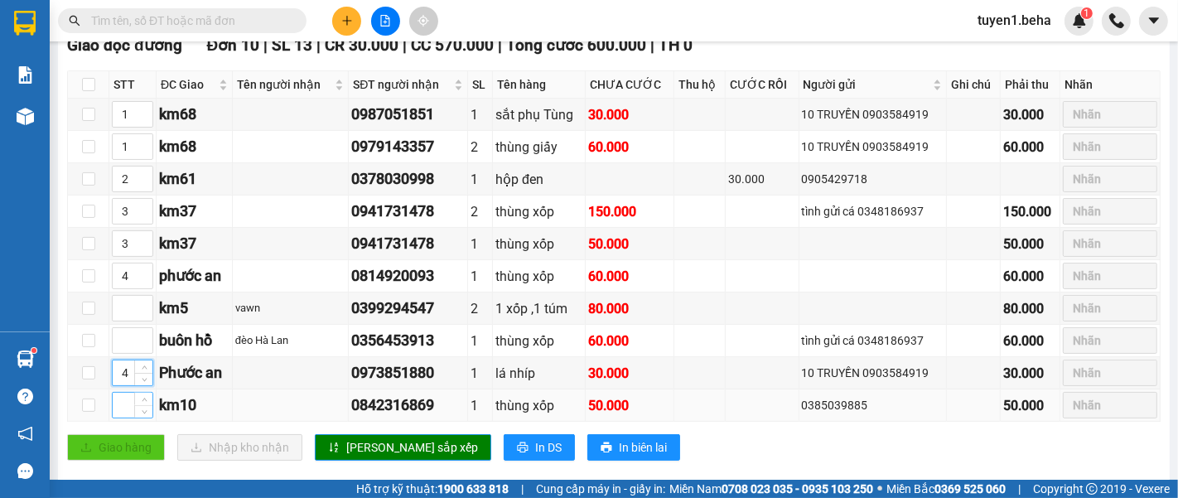
click at [119, 418] on input at bounding box center [133, 405] width 40 height 25
type input "5"
click at [122, 317] on input at bounding box center [133, 308] width 40 height 25
type input "6"
click at [348, 453] on span "[PERSON_NAME] sắp xếp" at bounding box center [412, 447] width 132 height 18
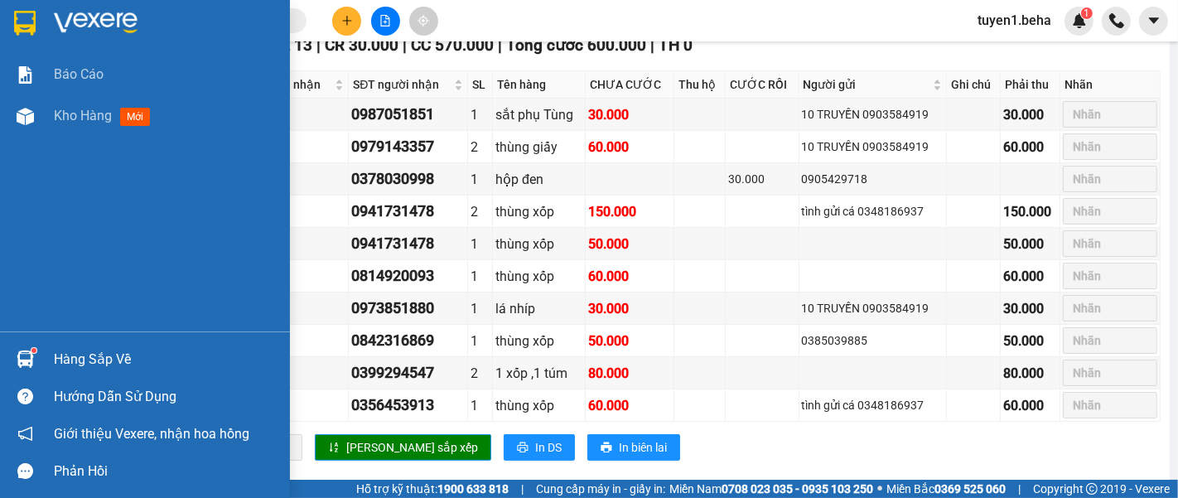
click at [78, 163] on div "Báo cáo Kho hàng mới" at bounding box center [145, 193] width 290 height 278
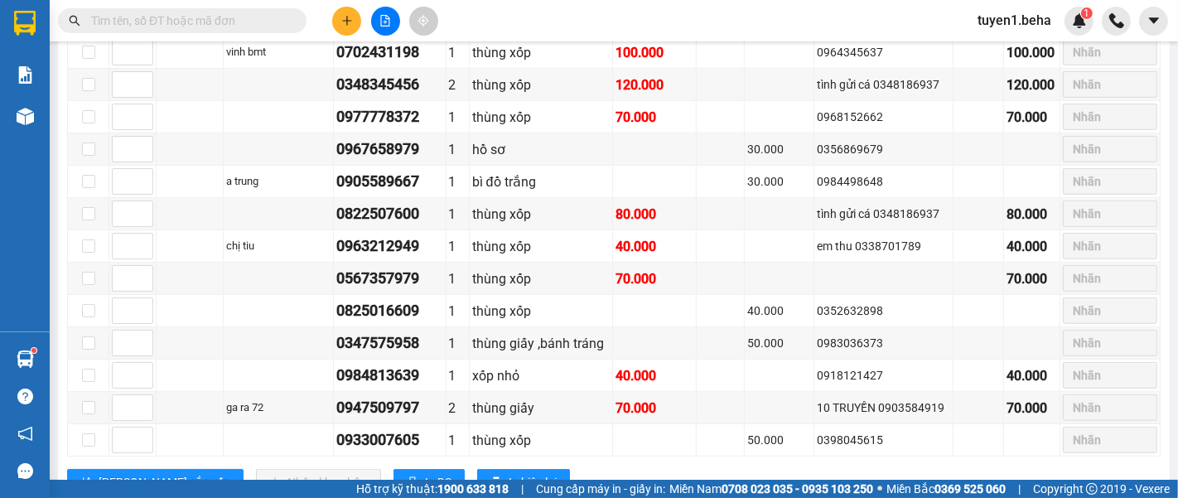
scroll to position [1071, 0]
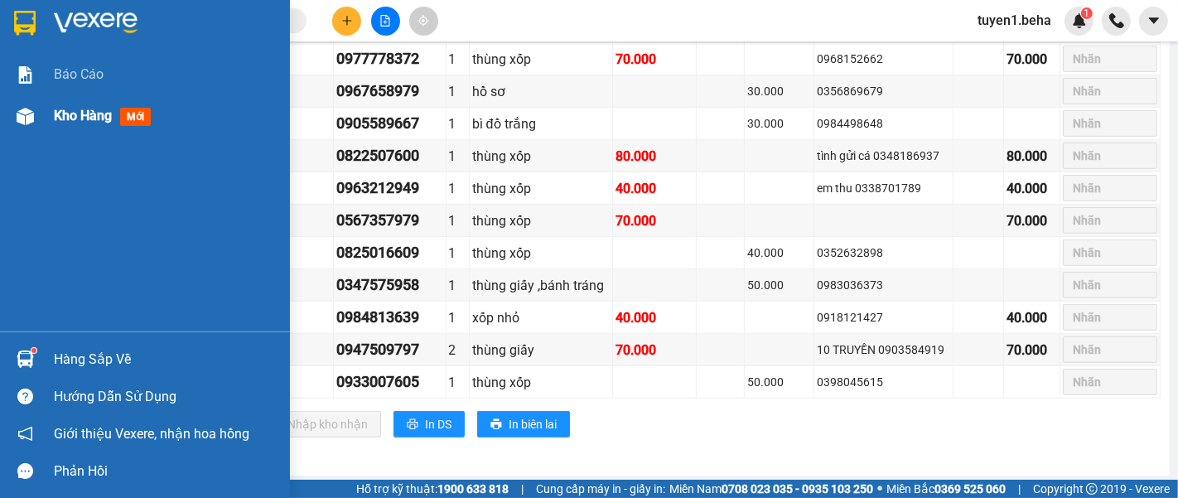
drag, startPoint x: 71, startPoint y: 107, endPoint x: 102, endPoint y: 109, distance: 30.7
click at [71, 108] on span "Kho hàng" at bounding box center [83, 116] width 58 height 16
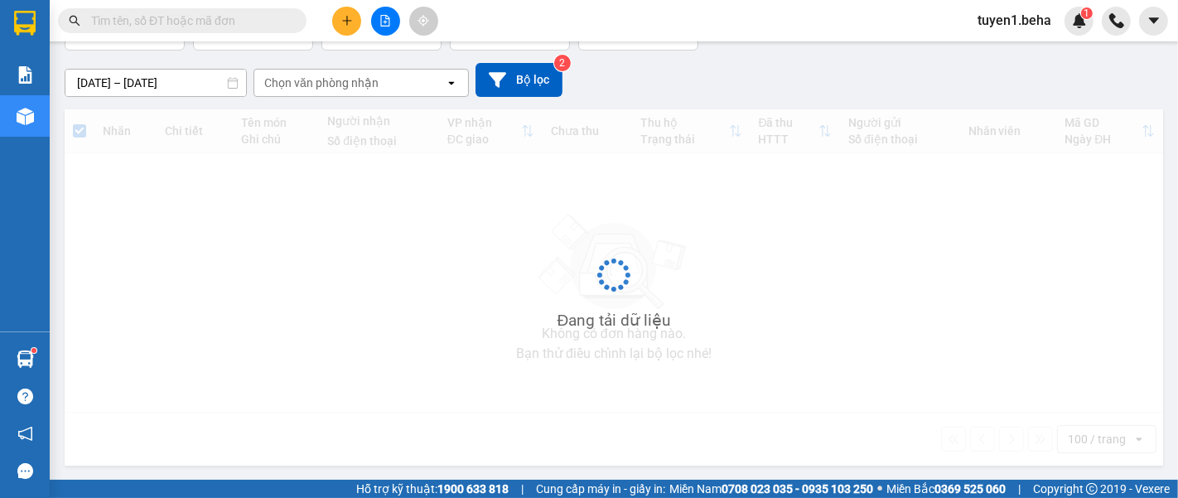
scroll to position [75, 0]
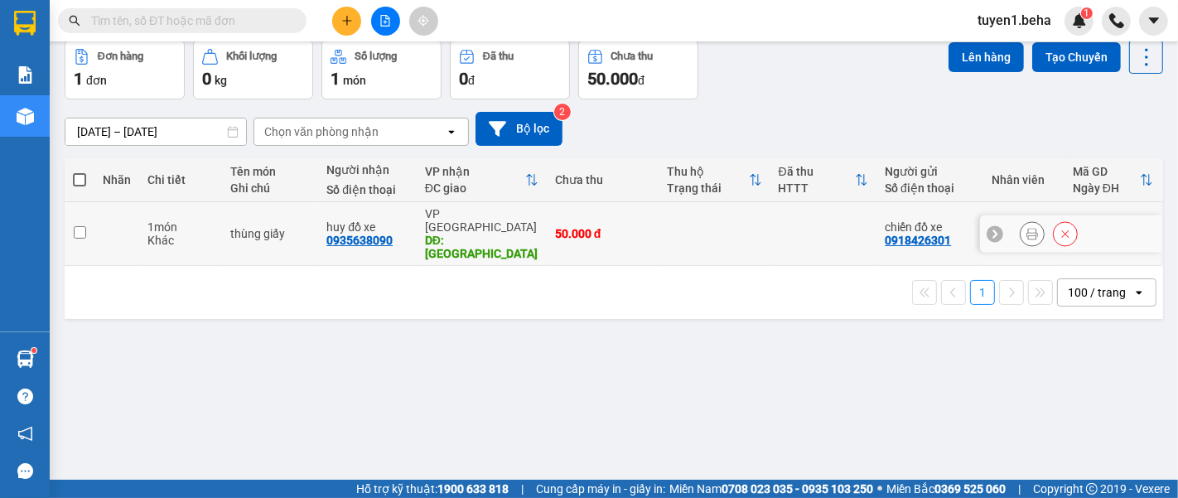
click at [81, 226] on input "checkbox" at bounding box center [80, 232] width 12 height 12
checkbox input "true"
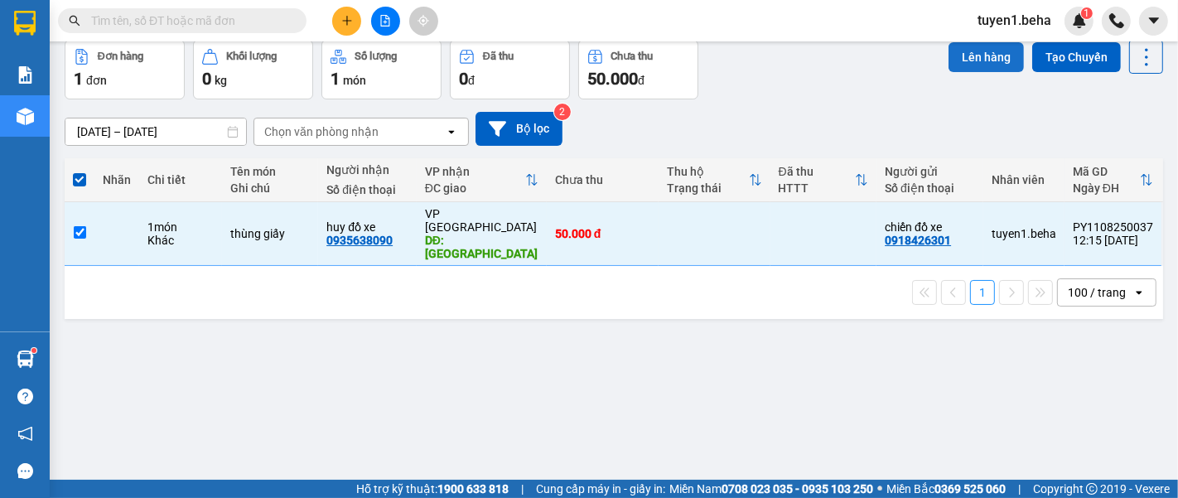
click at [970, 59] on button "Lên hàng" at bounding box center [986, 57] width 75 height 30
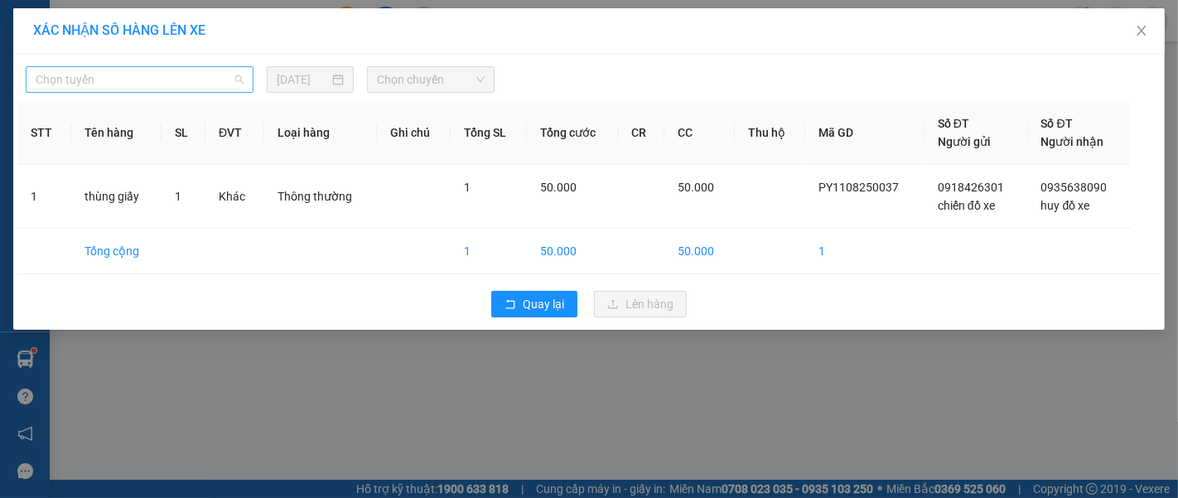
click at [113, 81] on span "Chọn tuyến" at bounding box center [140, 79] width 208 height 25
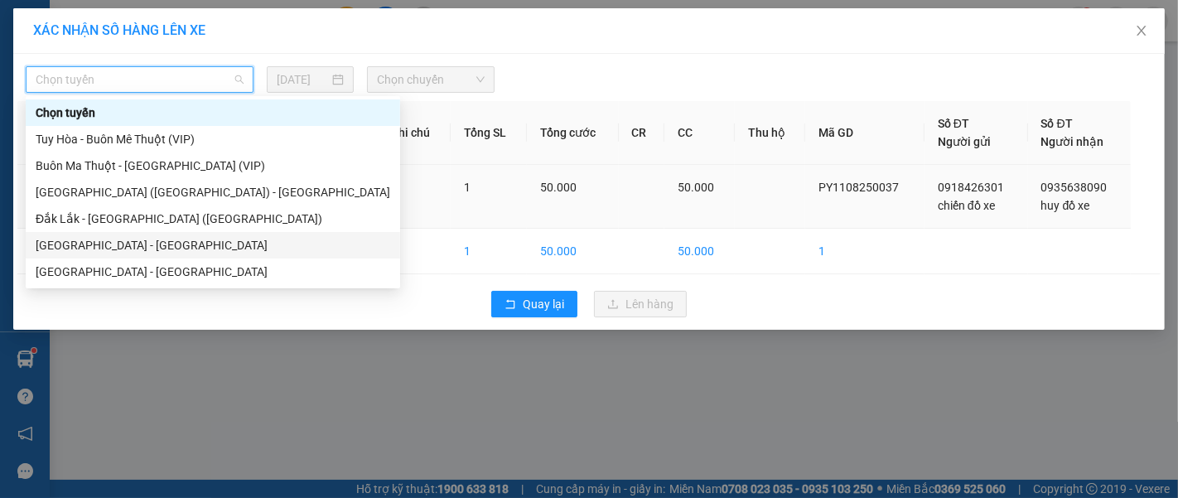
drag, startPoint x: 86, startPoint y: 239, endPoint x: 115, endPoint y: 221, distance: 33.8
click at [87, 239] on div "[GEOGRAPHIC_DATA] - [GEOGRAPHIC_DATA]" at bounding box center [213, 245] width 355 height 18
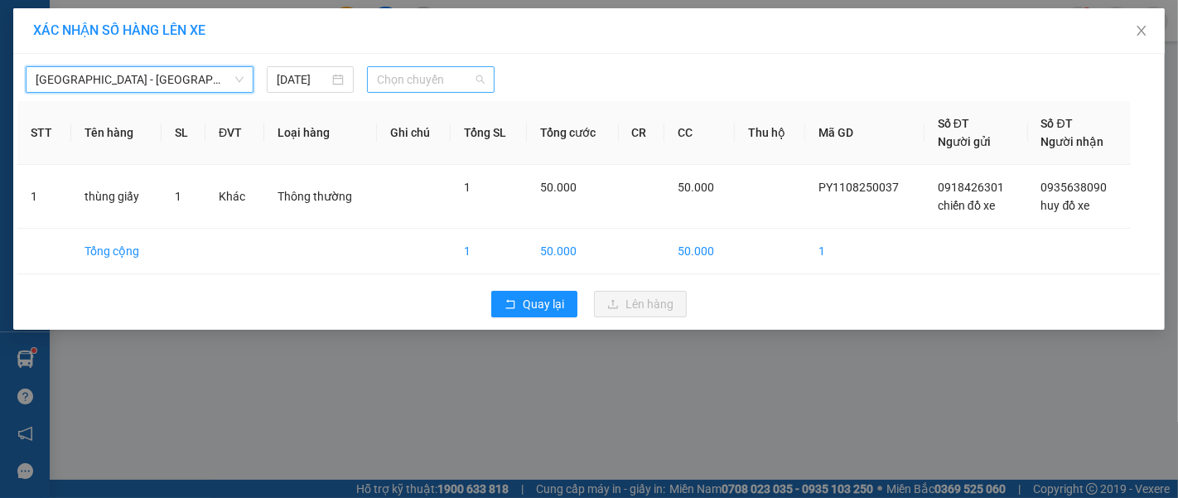
click at [431, 73] on span "Chọn chuyến" at bounding box center [431, 79] width 108 height 25
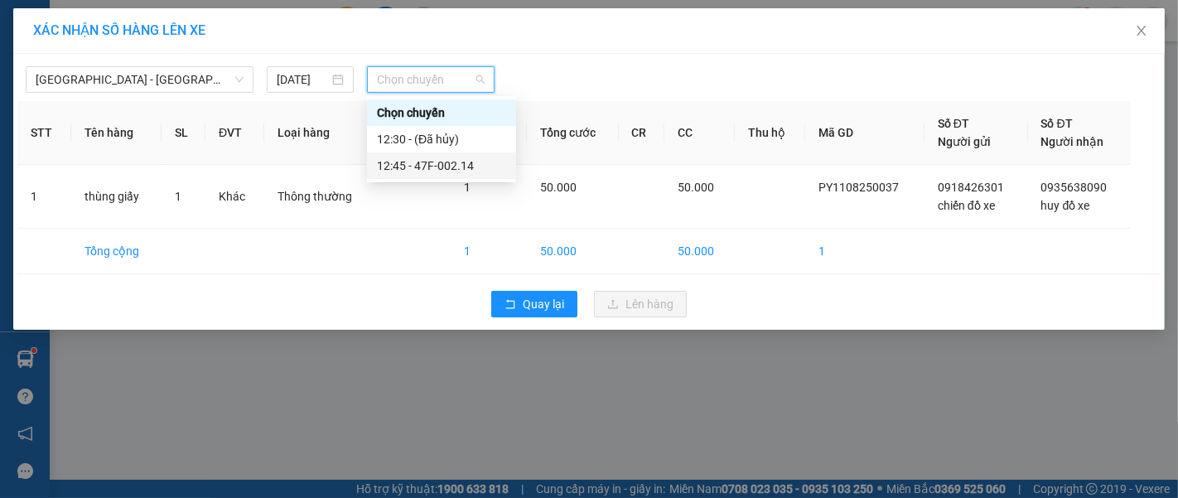
click at [466, 173] on div "12:45 - 47F-002.14" at bounding box center [441, 166] width 129 height 18
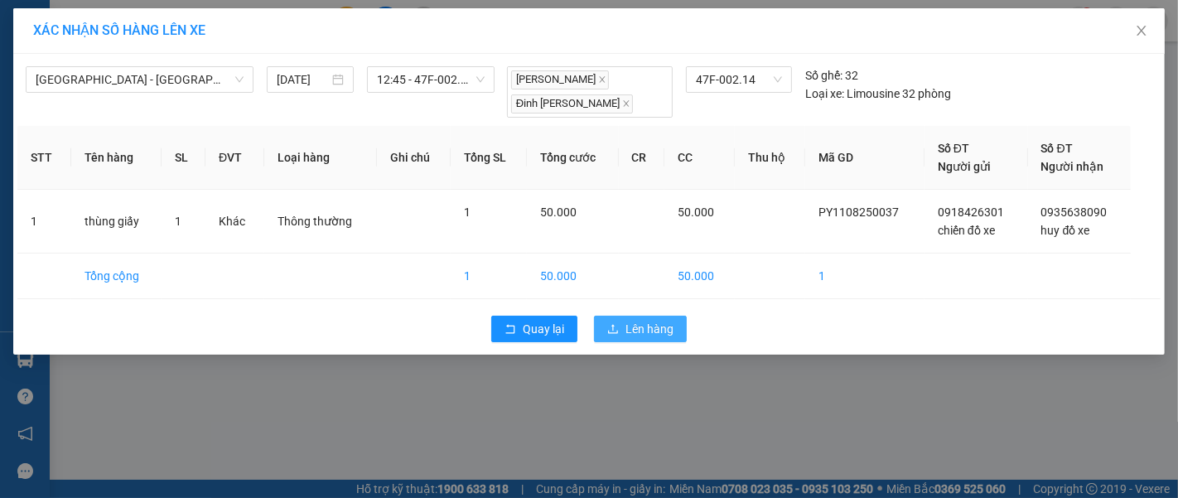
click at [649, 324] on span "Lên hàng" at bounding box center [650, 329] width 48 height 18
